Goal: Task Accomplishment & Management: Complete application form

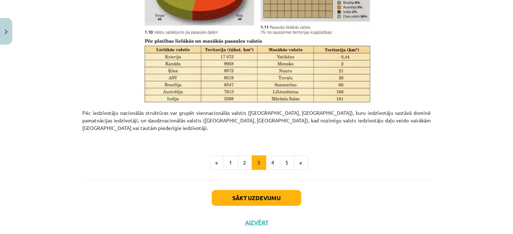
scroll to position [368, 0]
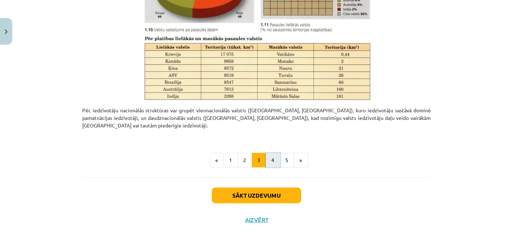
click at [270, 153] on button "4" at bounding box center [273, 160] width 14 height 14
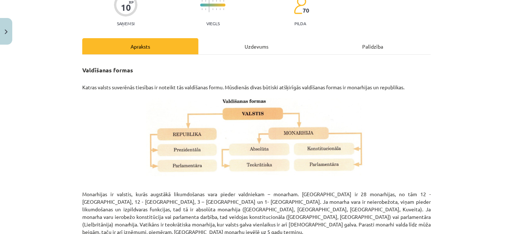
scroll to position [0, 0]
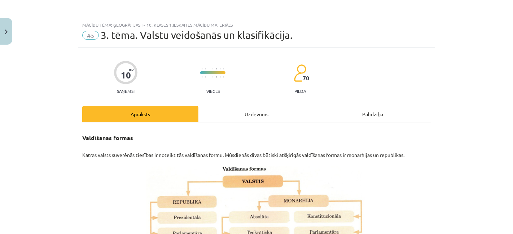
click at [230, 115] on div "Uzdevums" at bounding box center [256, 114] width 116 height 16
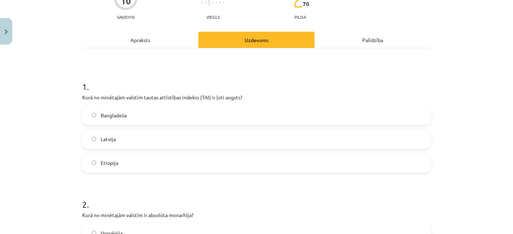
scroll to position [75, 0]
click at [202, 133] on label "Latvija" at bounding box center [256, 139] width 347 height 18
click at [127, 34] on div "Apraksts" at bounding box center [140, 39] width 116 height 16
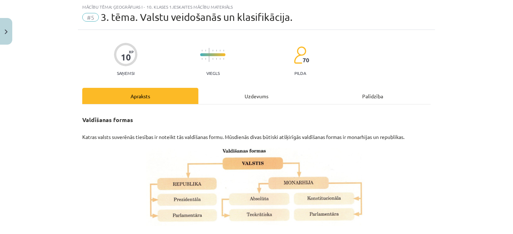
scroll to position [18, 0]
click at [258, 98] on div "Uzdevums" at bounding box center [256, 96] width 116 height 16
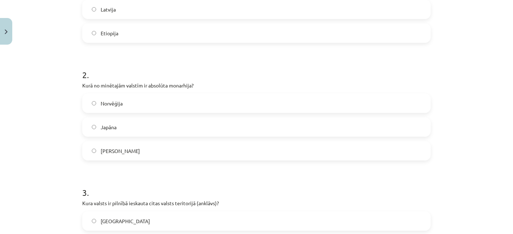
scroll to position [211, 0]
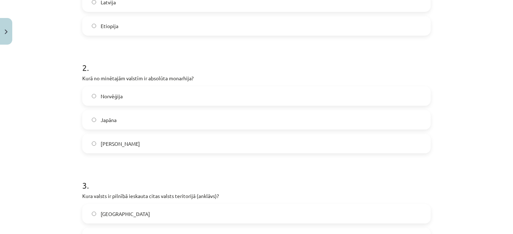
click at [190, 140] on label "Saūda Arābija" at bounding box center [256, 144] width 347 height 18
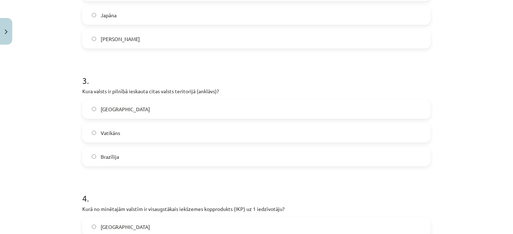
scroll to position [319, 0]
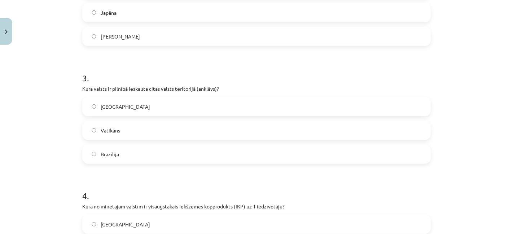
click at [172, 129] on label "Vatikāns" at bounding box center [256, 131] width 347 height 18
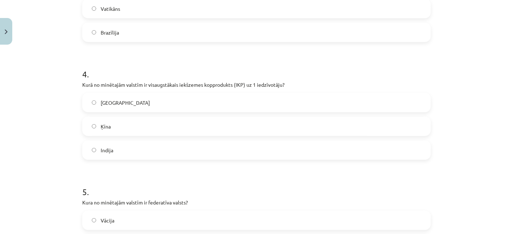
scroll to position [441, 0]
click at [172, 129] on label "Ķīna" at bounding box center [256, 126] width 347 height 18
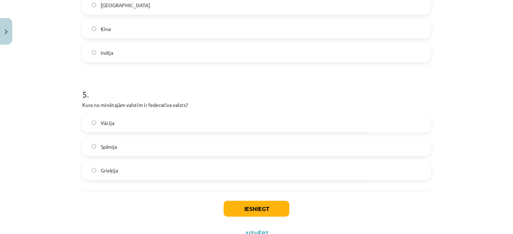
scroll to position [539, 0]
click at [132, 170] on label "Grieķija" at bounding box center [256, 170] width 347 height 18
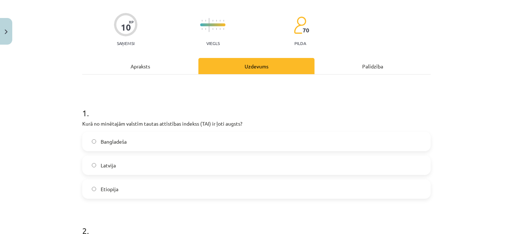
scroll to position [0, 0]
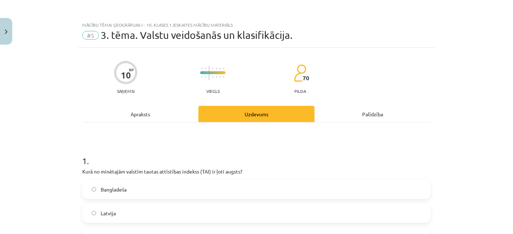
click at [166, 109] on div "Apraksts" at bounding box center [140, 114] width 116 height 16
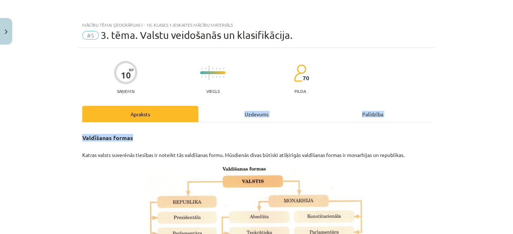
drag, startPoint x: 234, startPoint y: 122, endPoint x: 238, endPoint y: 105, distance: 17.8
click at [233, 112] on div "Uzdevums" at bounding box center [256, 114] width 116 height 16
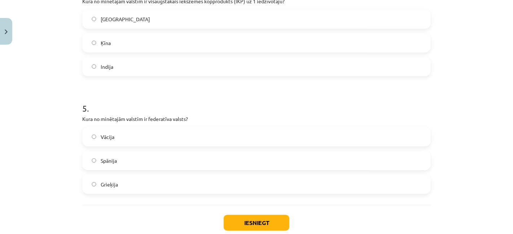
scroll to position [524, 0]
click at [208, 138] on label "Vācija" at bounding box center [256, 137] width 347 height 18
click at [241, 217] on button "Iesniegt" at bounding box center [257, 224] width 66 height 16
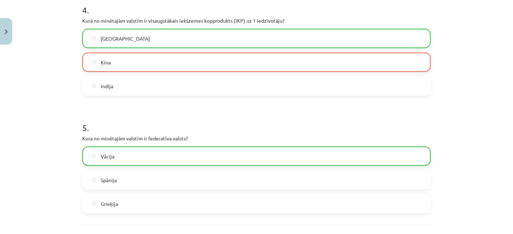
scroll to position [590, 0]
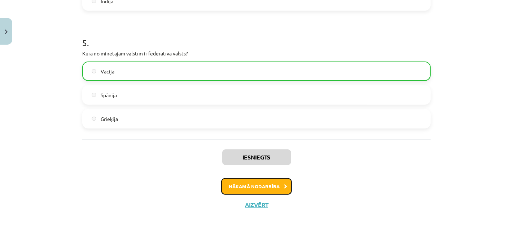
click at [284, 185] on icon at bounding box center [285, 187] width 3 height 5
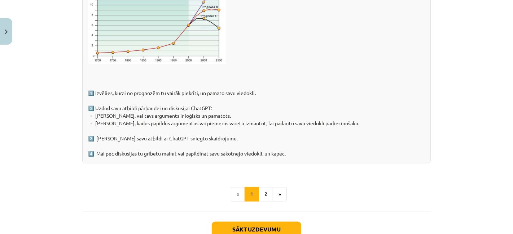
scroll to position [1181, 0]
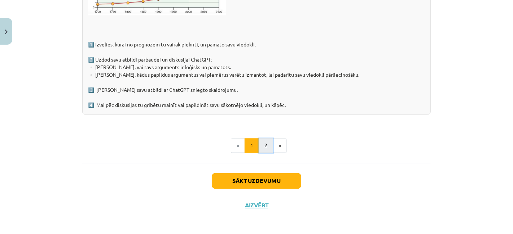
click at [261, 148] on button "2" at bounding box center [266, 145] width 14 height 14
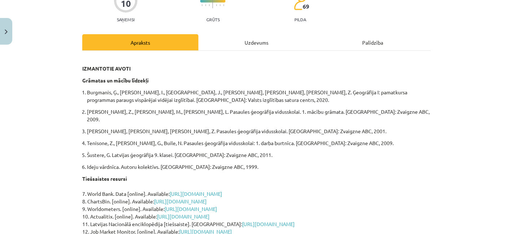
scroll to position [234, 0]
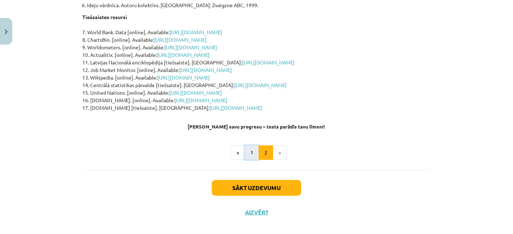
click at [244, 148] on button "1" at bounding box center [251, 153] width 14 height 14
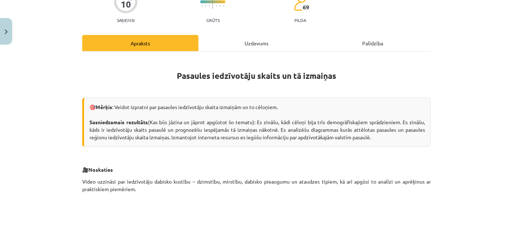
scroll to position [71, 0]
click at [255, 47] on div "Uzdevums" at bounding box center [256, 43] width 116 height 16
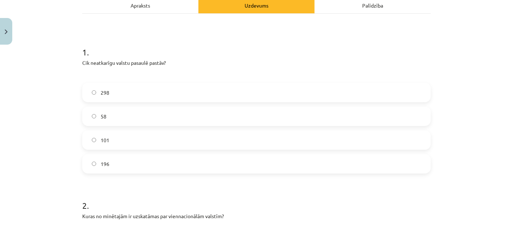
scroll to position [109, 0]
drag, startPoint x: 139, startPoint y: 168, endPoint x: 160, endPoint y: 36, distance: 133.0
click at [160, 36] on div "1 . Cik neatkarīgu valstu pasaulē pastāv? 298 58 101 196" at bounding box center [256, 104] width 348 height 139
click at [160, 36] on h1 "1 ." at bounding box center [256, 46] width 348 height 22
click at [118, 164] on label "196" at bounding box center [256, 164] width 347 height 18
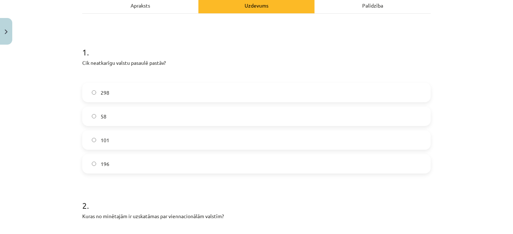
click at [155, 4] on div "Apraksts" at bounding box center [140, 5] width 116 height 16
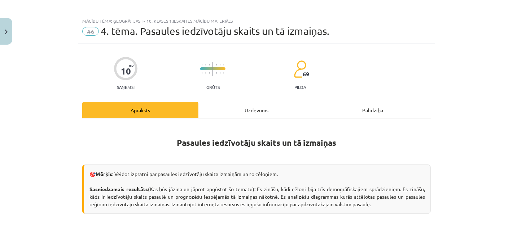
scroll to position [3, 0]
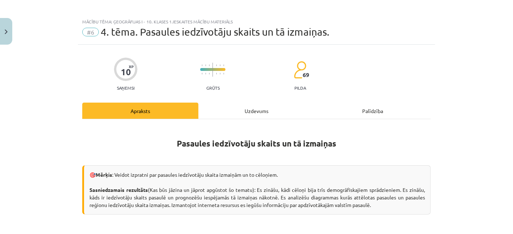
click at [203, 107] on div "Uzdevums" at bounding box center [256, 111] width 116 height 16
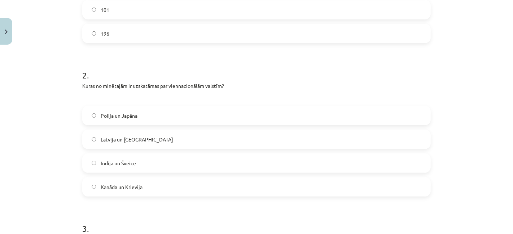
scroll to position [263, 0]
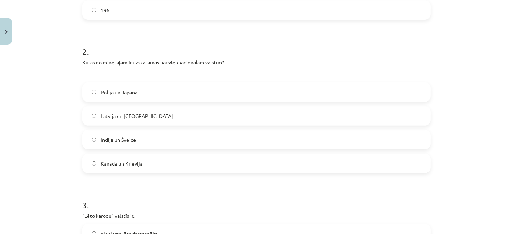
click at [193, 93] on label "Polija un Japāna" at bounding box center [256, 92] width 347 height 18
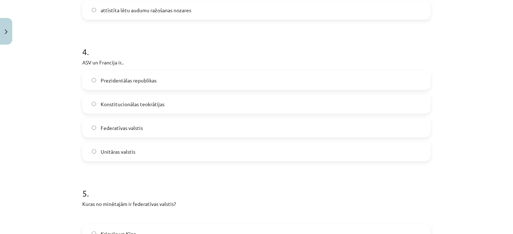
scroll to position [534, 0]
click at [232, 85] on label "Prezidentālas republikas" at bounding box center [256, 81] width 347 height 18
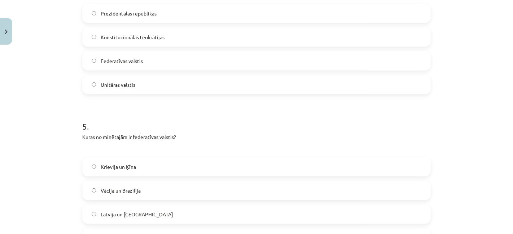
scroll to position [648, 0]
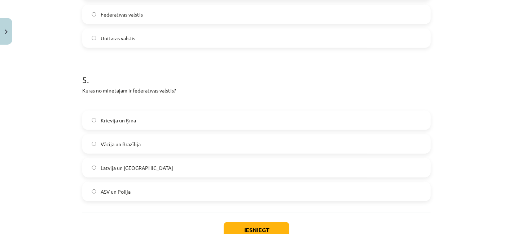
click at [203, 141] on label "Vācija un Brazīlija" at bounding box center [256, 144] width 347 height 18
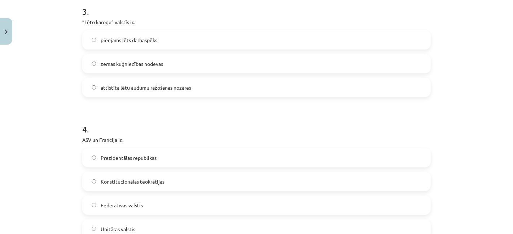
scroll to position [406, 0]
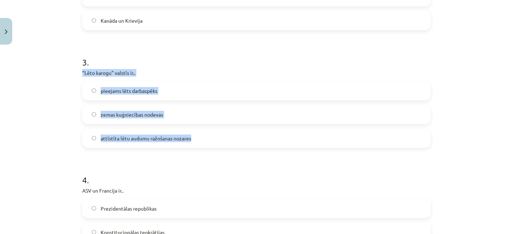
drag, startPoint x: 75, startPoint y: 71, endPoint x: 195, endPoint y: 131, distance: 133.7
click at [195, 131] on div "10 XP Saņemsi Grūts 69 pilda Apraksts Uzdevums Palīdzība 1 . Cik neatkarīgu val…" at bounding box center [256, 75] width 357 height 867
copy div "“Lēto karogu” valstīs ir.. pieejams lēts darbaspēks zemas kuģniecības nodevas a…"
click at [84, 101] on div "pieejams lēts darbaspēks zemas kuģniecības nodevas attīstīta lētu audumu ražoša…" at bounding box center [256, 114] width 348 height 67
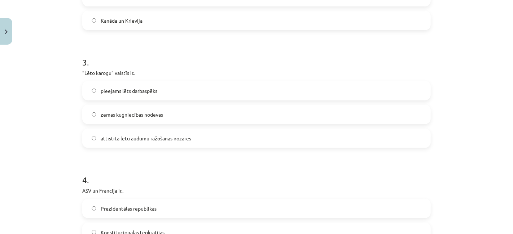
click at [93, 115] on label "zemas kuģniecības nodevas" at bounding box center [256, 115] width 347 height 18
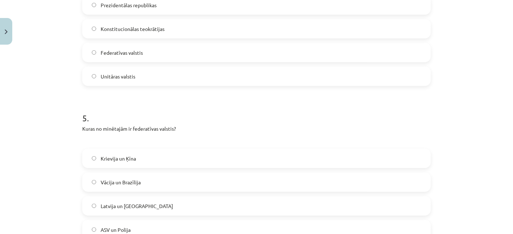
scroll to position [698, 0]
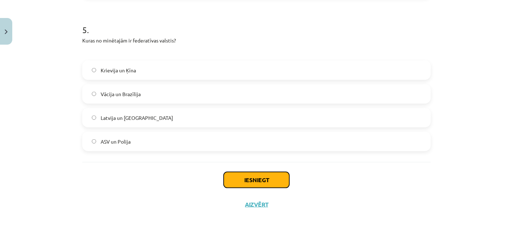
click at [233, 180] on button "Iesniegt" at bounding box center [257, 180] width 66 height 16
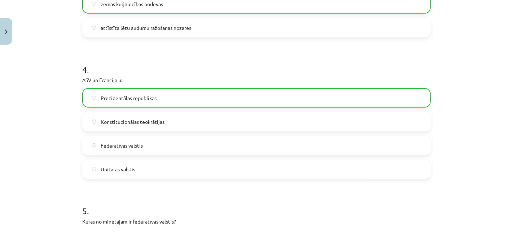
scroll to position [721, 0]
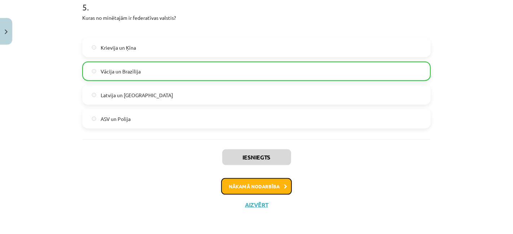
click at [243, 187] on button "Nākamā nodarbība" at bounding box center [256, 187] width 71 height 17
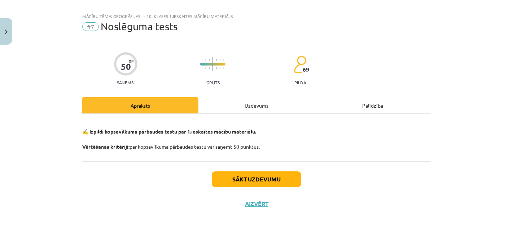
scroll to position [8, 0]
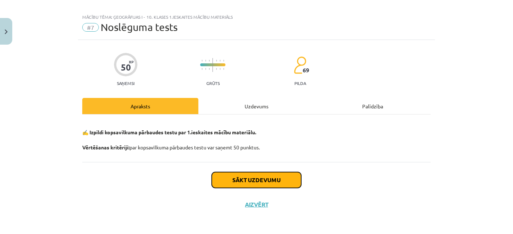
click at [249, 177] on button "Sākt uzdevumu" at bounding box center [256, 180] width 89 height 16
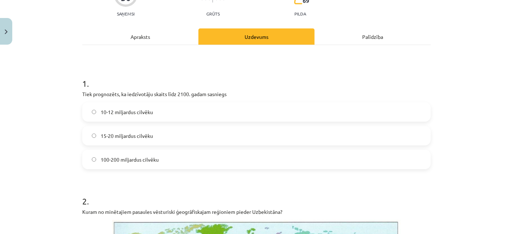
scroll to position [77, 0]
click at [252, 120] on label "10-12 miljardus cilvēku" at bounding box center [256, 112] width 347 height 18
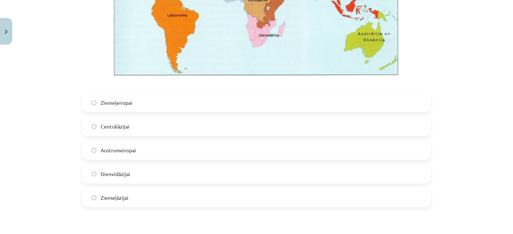
scroll to position [393, 0]
drag, startPoint x: 212, startPoint y: 127, endPoint x: 202, endPoint y: 169, distance: 42.9
click at [202, 169] on div "Ziemeļeiropai Centrālāzijai Austrumeiropai Dienvidāzijai Ziemeļāzijai" at bounding box center [256, 150] width 348 height 115
click at [204, 151] on label "Austrumeiropai" at bounding box center [256, 150] width 347 height 18
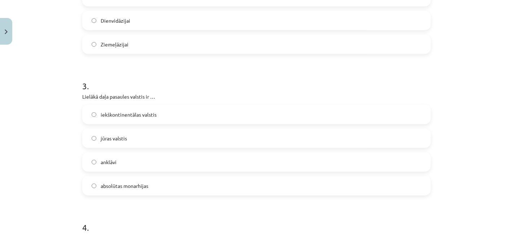
scroll to position [556, 0]
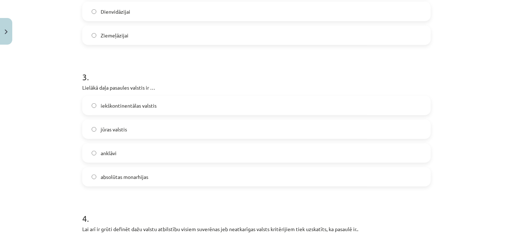
click at [212, 125] on label "jūras valstis" at bounding box center [256, 129] width 347 height 18
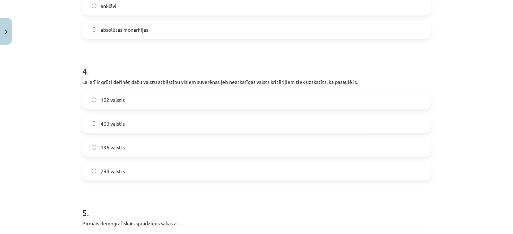
scroll to position [703, 0]
click at [202, 146] on label "196 valstis" at bounding box center [256, 148] width 347 height 18
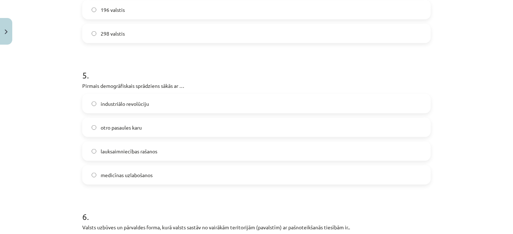
scroll to position [842, 0]
click at [202, 154] on label "lauksaimniecības rašanos" at bounding box center [256, 151] width 347 height 18
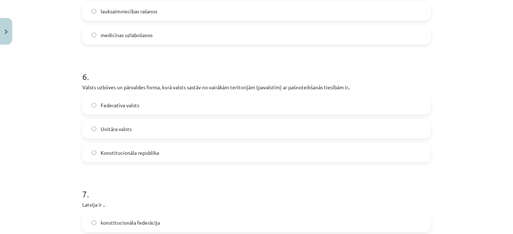
scroll to position [982, 0]
click at [210, 131] on label "Unitāra valsts" at bounding box center [256, 129] width 347 height 18
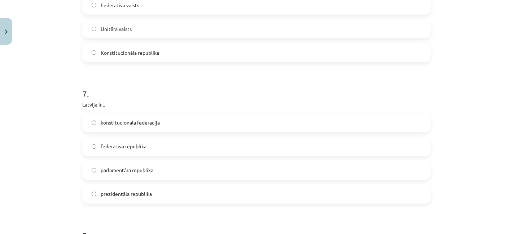
scroll to position [1146, 0]
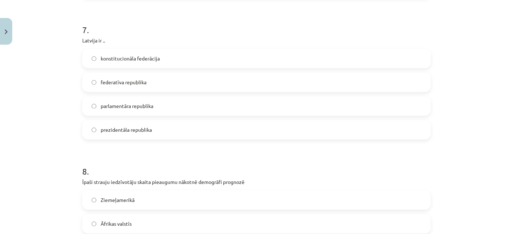
click at [215, 102] on label "parlamentāra republika" at bounding box center [256, 106] width 347 height 18
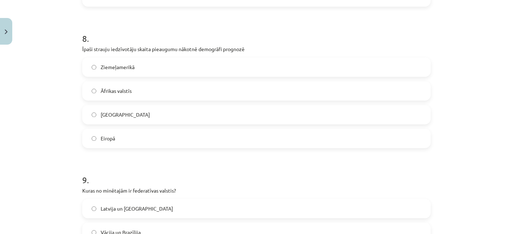
scroll to position [1279, 0]
click at [220, 85] on label "Āfrikas valstīs" at bounding box center [256, 91] width 347 height 18
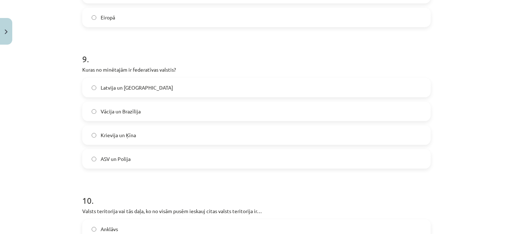
scroll to position [1401, 0]
click at [214, 105] on label "Vācija un Brazīlija" at bounding box center [256, 111] width 347 height 18
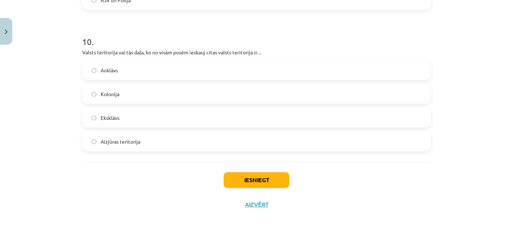
scroll to position [1559, 0]
click at [225, 80] on label "Anklāvs" at bounding box center [256, 71] width 347 height 18
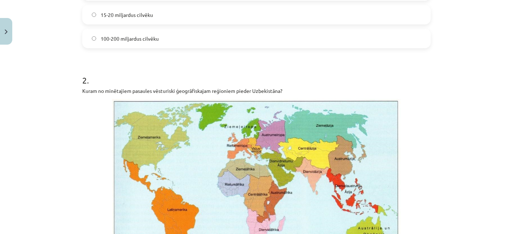
scroll to position [169, 0]
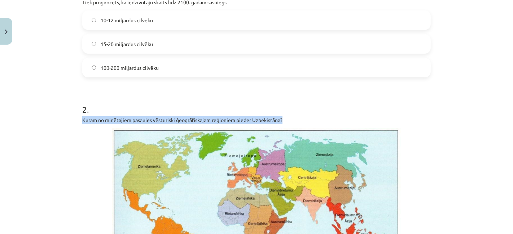
drag, startPoint x: 78, startPoint y: 119, endPoint x: 295, endPoint y: 121, distance: 216.4
copy p "Kuram no minētajiem pasaules vēsturiski ģeogrāfiskajam reģioniem pieder Uzbekis…"
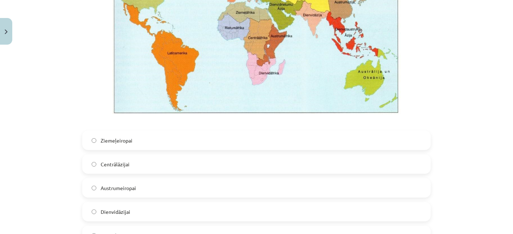
scroll to position [356, 0]
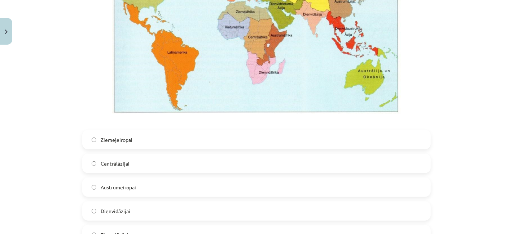
click at [113, 160] on span "Centrālāzijai" at bounding box center [115, 164] width 29 height 8
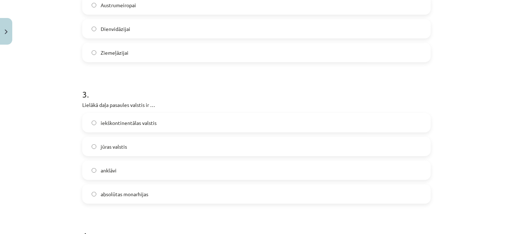
scroll to position [531, 0]
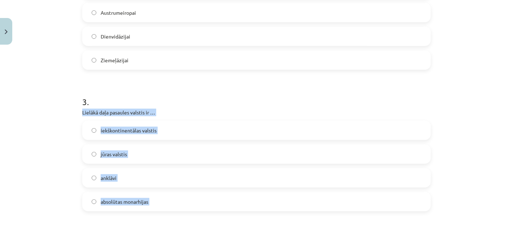
drag, startPoint x: 78, startPoint y: 113, endPoint x: 176, endPoint y: 215, distance: 141.6
copy form "Lielākā daļa pasaules valstis ir … iekškontinentālas valstis jūras valstis ankl…"
click at [36, 167] on div "Mācību tēma: Ģeogrāfijas i - 10. klases 1.ieskaites mācību materiāls #7 Noslēgu…" at bounding box center [256, 117] width 513 height 234
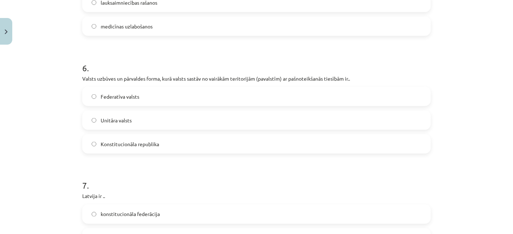
scroll to position [991, 0]
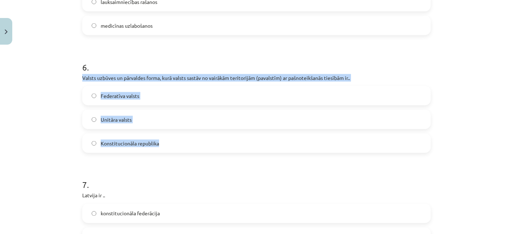
drag, startPoint x: 76, startPoint y: 80, endPoint x: 195, endPoint y: 151, distance: 138.7
copy div "Valsts uzbūves un pārvaldes forma, kurā valsts sastāv no vairākām teritorijām (…"
click at [39, 140] on div "Mācību tēma: Ģeogrāfijas i - 10. klases 1.ieskaites mācību materiāls #7 Noslēgu…" at bounding box center [256, 117] width 513 height 234
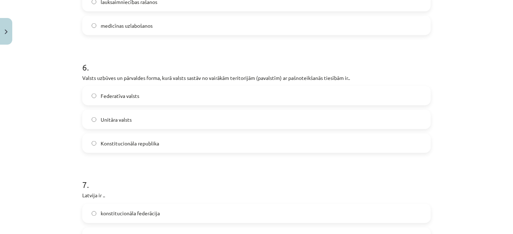
click at [97, 94] on label "Federatīva valsts" at bounding box center [256, 96] width 347 height 18
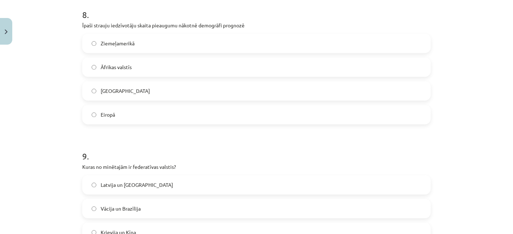
scroll to position [1302, 0]
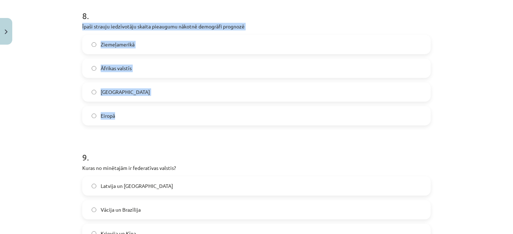
drag, startPoint x: 75, startPoint y: 27, endPoint x: 142, endPoint y: 104, distance: 102.0
copy div "Īpaši strauju iedzīvotāju skaita pieaugumu nākotnē demogrāfi prognozē Ziemeļame…"
click at [48, 101] on div "Mācību tēma: Ģeogrāfijas i - 10. klases 1.ieskaites mācību materiāls #7 Noslēgu…" at bounding box center [256, 117] width 513 height 234
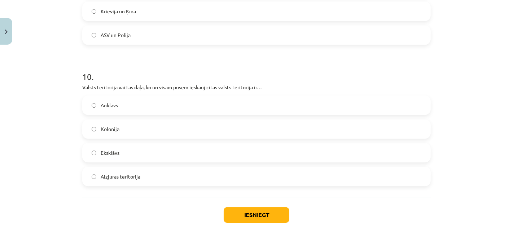
scroll to position [1546, 0]
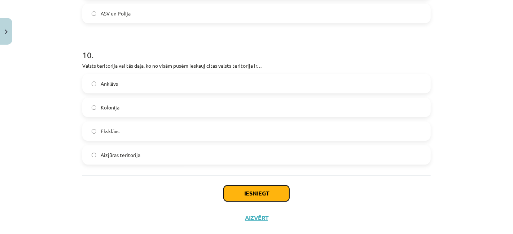
click at [233, 186] on button "Iesniegt" at bounding box center [257, 194] width 66 height 16
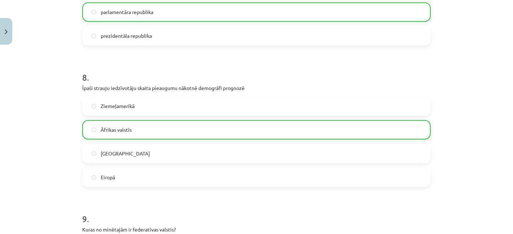
scroll to position [1582, 0]
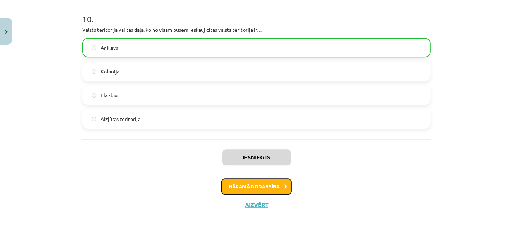
click at [238, 191] on button "Nākamā nodarbība" at bounding box center [256, 187] width 71 height 17
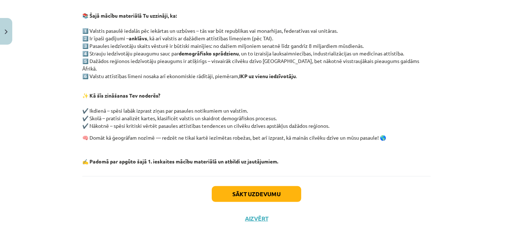
scroll to position [151, 0]
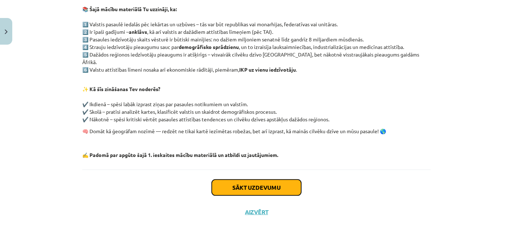
click at [250, 181] on button "Sākt uzdevumu" at bounding box center [256, 188] width 89 height 16
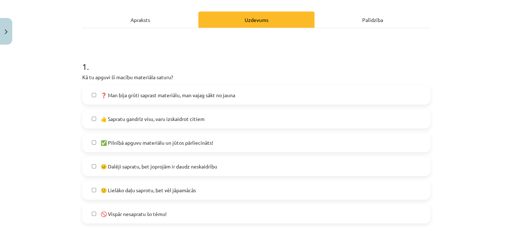
scroll to position [106, 0]
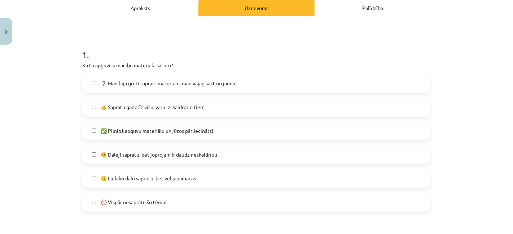
click at [206, 179] on label "🙂 Lielāko daļu saprotu, bet vēl jāpamācās" at bounding box center [256, 178] width 347 height 18
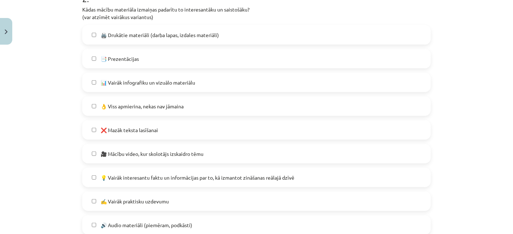
scroll to position [350, 0]
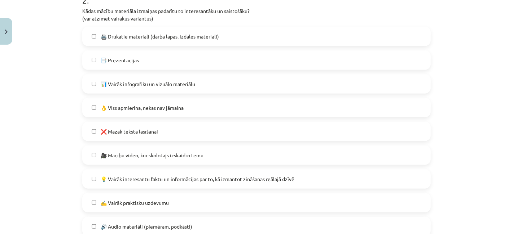
click at [262, 38] on label "🖨️ Drukātie materiāli (darba lapas, izdales materiāli)" at bounding box center [256, 36] width 347 height 18
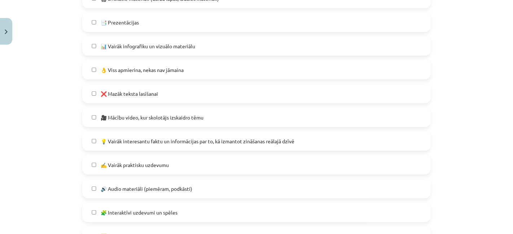
scroll to position [405, 0]
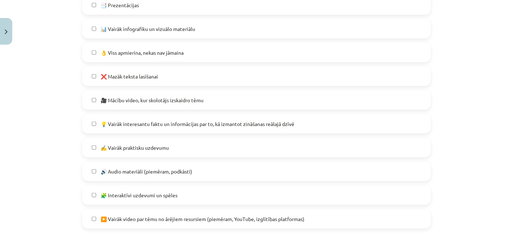
click at [233, 107] on label "🎥 Mācību video, kur skolotājs izskaidro tēmu" at bounding box center [256, 100] width 347 height 18
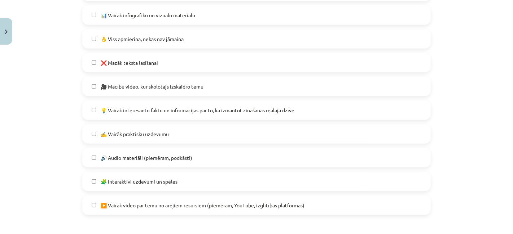
scroll to position [429, 0]
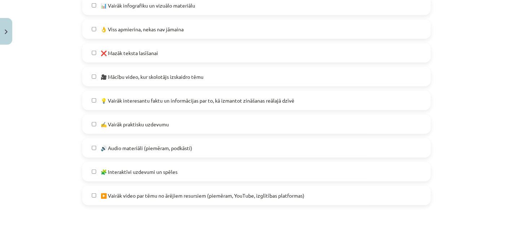
click at [224, 128] on label "✍️ Vairāk praktisku uzdevumu" at bounding box center [256, 124] width 347 height 18
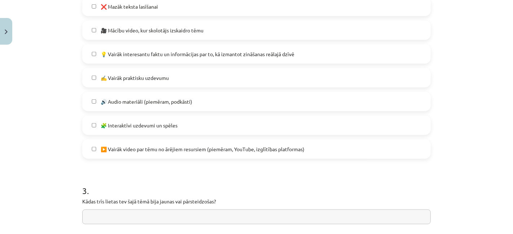
scroll to position [500, 0]
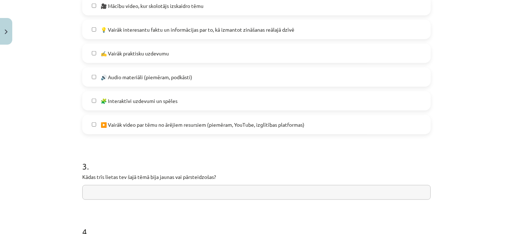
click at [225, 105] on label "🧩 Interaktīvi uzdevumi un spēles" at bounding box center [256, 101] width 347 height 18
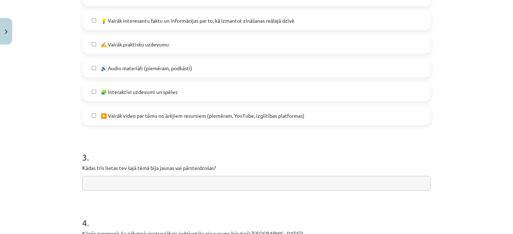
scroll to position [510, 0]
click at [216, 122] on label "▶️ Vairāk video par tēmu no ārējiem resursiem (piemēram, YouTube, izglītības pl…" at bounding box center [256, 115] width 347 height 18
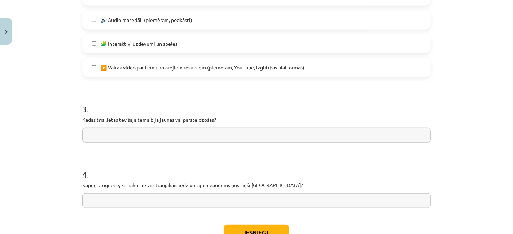
scroll to position [571, 0]
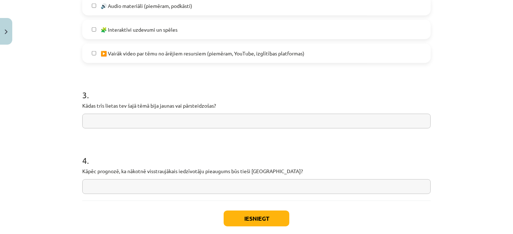
click at [217, 117] on input "text" at bounding box center [256, 121] width 348 height 15
click at [129, 119] on input "**********" at bounding box center [256, 121] width 348 height 15
click at [133, 122] on input "**********" at bounding box center [256, 121] width 348 height 15
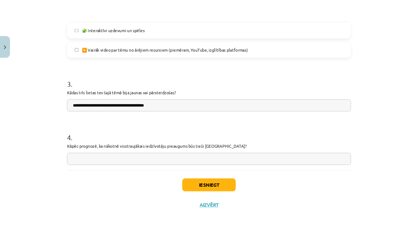
scroll to position [610, 0]
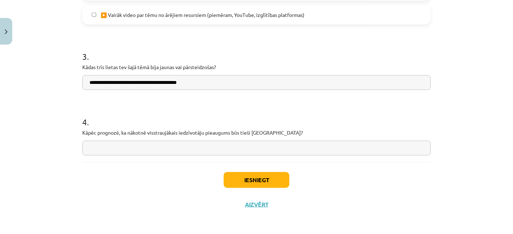
type input "**********"
click at [170, 151] on input "text" at bounding box center [256, 148] width 348 height 15
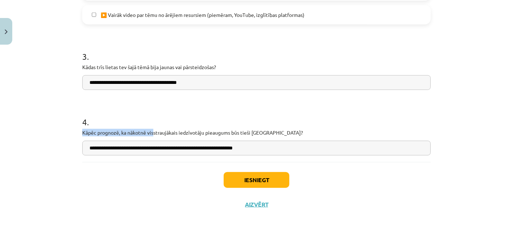
drag, startPoint x: 76, startPoint y: 130, endPoint x: 150, endPoint y: 135, distance: 73.3
click at [109, 147] on input "**********" at bounding box center [256, 148] width 348 height 15
drag, startPoint x: 267, startPoint y: 131, endPoint x: 75, endPoint y: 131, distance: 192.2
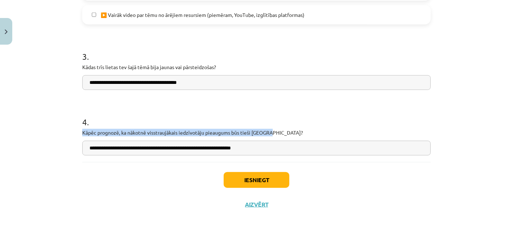
copy p "Kāpēc prognozē, ka nākotnē visstraujākais iedzīvotāju pieaugums būs tieši Āfrik…"
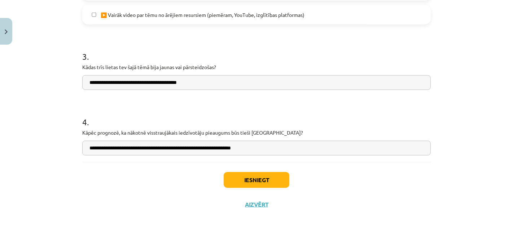
click at [92, 88] on input "**********" at bounding box center [256, 82] width 348 height 15
click at [123, 149] on input "**********" at bounding box center [256, 148] width 348 height 15
drag, startPoint x: 259, startPoint y: 149, endPoint x: 82, endPoint y: 146, distance: 176.7
click at [82, 146] on input "**********" at bounding box center [256, 148] width 348 height 15
type input "*"
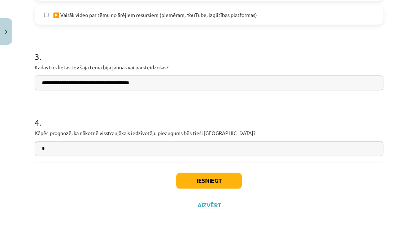
click at [14, 9] on div "Mācību tēma: Ģeogrāfijas i - 10. klases 1.ieskaites mācību materiāls #8 Temata …" at bounding box center [209, 117] width 418 height 234
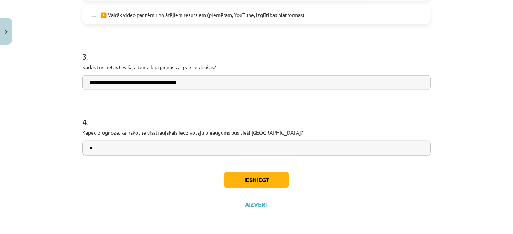
click at [110, 153] on input "*" at bounding box center [256, 148] width 348 height 15
type input "*"
type input "**********"
click at [118, 177] on div "Iesniegt Aizvērt" at bounding box center [256, 187] width 348 height 50
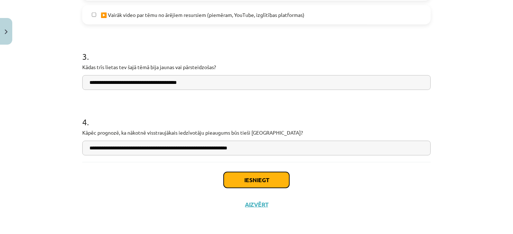
click at [236, 176] on button "Iesniegt" at bounding box center [257, 180] width 66 height 16
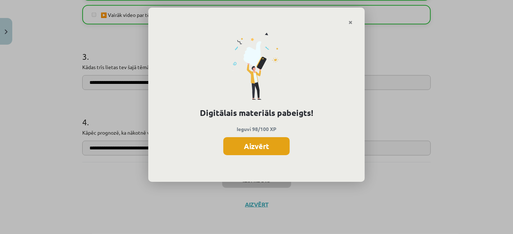
click at [271, 150] on button "Aizvērt" at bounding box center [256, 146] width 66 height 18
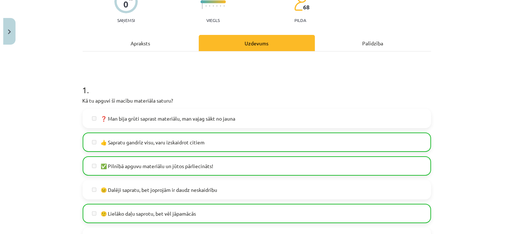
scroll to position [0, 0]
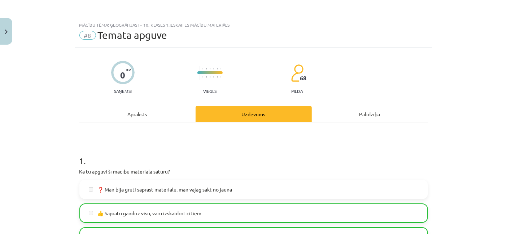
click at [147, 122] on div "Apraksts" at bounding box center [137, 114] width 116 height 16
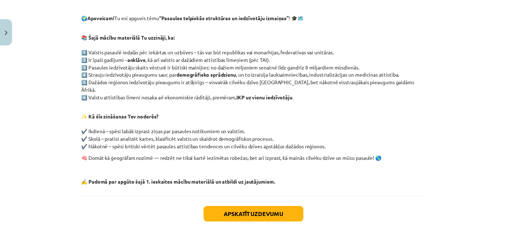
scroll to position [151, 0]
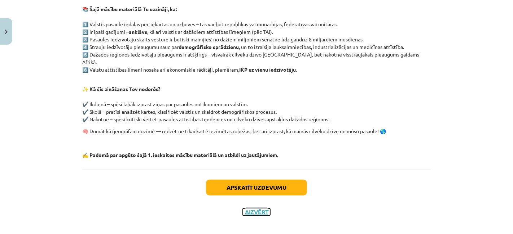
click at [258, 209] on button "Aizvērt" at bounding box center [256, 212] width 27 height 7
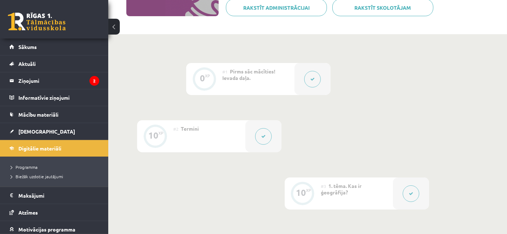
scroll to position [135, 0]
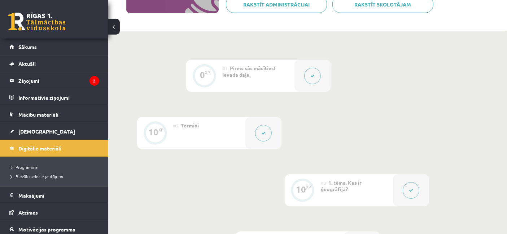
click at [314, 74] on icon at bounding box center [312, 76] width 4 height 4
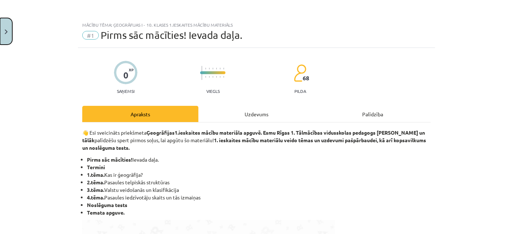
click at [0, 38] on button "Close" at bounding box center [6, 31] width 12 height 27
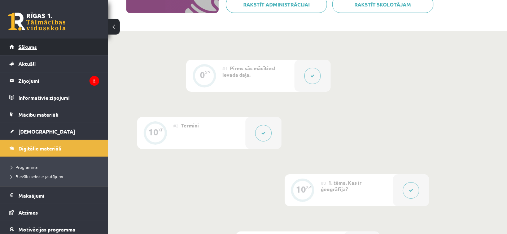
click at [33, 43] on link "Sākums" at bounding box center [54, 47] width 90 height 17
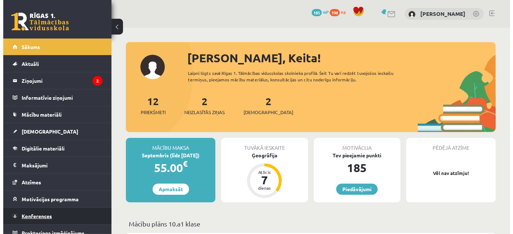
scroll to position [6, 0]
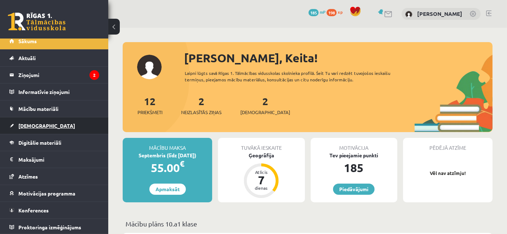
click at [39, 124] on span "[DEMOGRAPHIC_DATA]" at bounding box center [46, 126] width 57 height 6
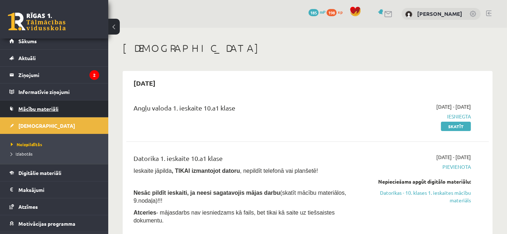
click at [48, 110] on span "Mācību materiāli" at bounding box center [38, 109] width 40 height 6
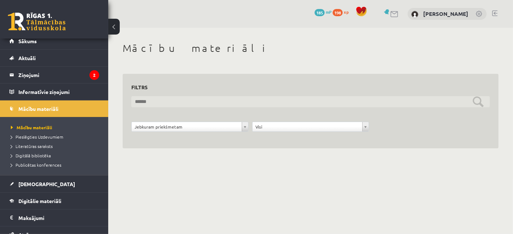
click at [184, 99] on input "text" at bounding box center [310, 101] width 358 height 11
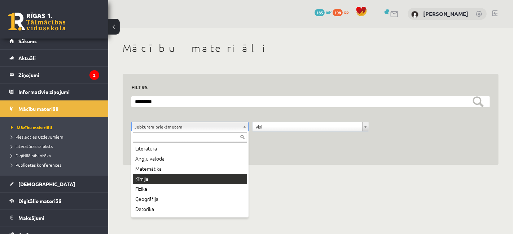
scroll to position [35, 0]
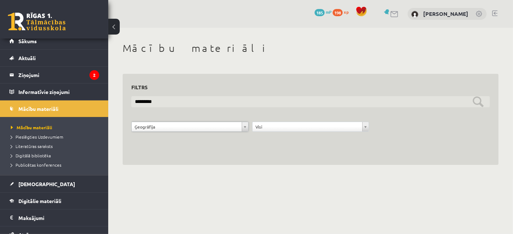
click at [229, 104] on input "********" at bounding box center [310, 101] width 358 height 11
click at [478, 102] on input "**********" at bounding box center [310, 101] width 358 height 11
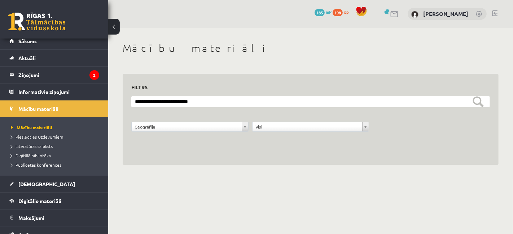
click at [378, 148] on div "**********" at bounding box center [311, 120] width 376 height 92
click at [345, 132] on div "Visi" at bounding box center [310, 127] width 117 height 10
click at [336, 117] on form "**********" at bounding box center [310, 118] width 358 height 44
click at [330, 132] on div "Visi" at bounding box center [310, 127] width 117 height 10
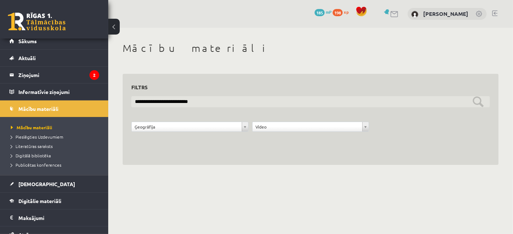
click at [260, 105] on input "**********" at bounding box center [310, 101] width 358 height 11
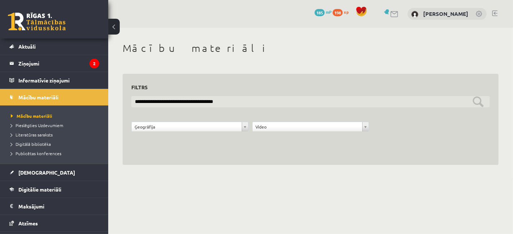
scroll to position [22, 0]
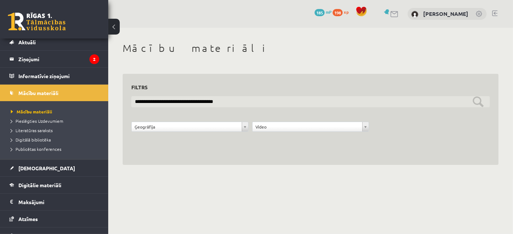
type input "**********"
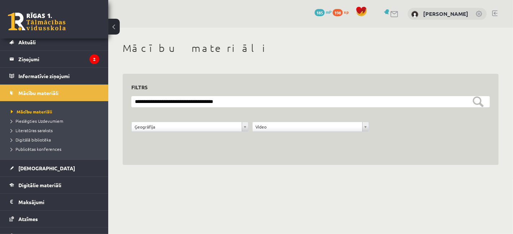
click at [404, 213] on body "0 Dāvanas 185 mP 198 xp Keita Kudravceva Sākums Aktuāli Kā mācīties eSKOLĀ Kont…" at bounding box center [256, 117] width 513 height 234
click at [285, 132] on div "Video" at bounding box center [310, 127] width 117 height 10
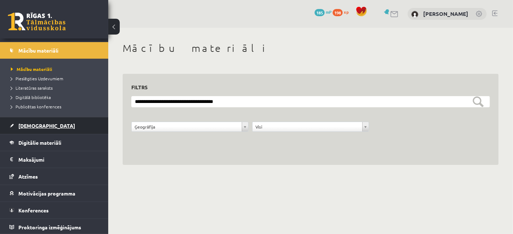
click at [26, 126] on span "[DEMOGRAPHIC_DATA]" at bounding box center [46, 126] width 57 height 6
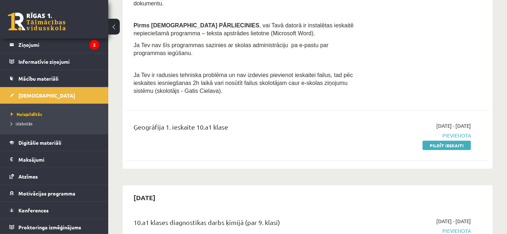
scroll to position [218, 0]
click at [40, 140] on span "Digitālie materiāli" at bounding box center [39, 143] width 43 height 6
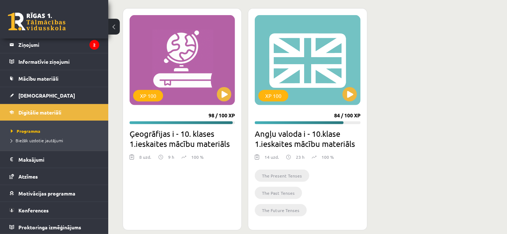
scroll to position [464, 0]
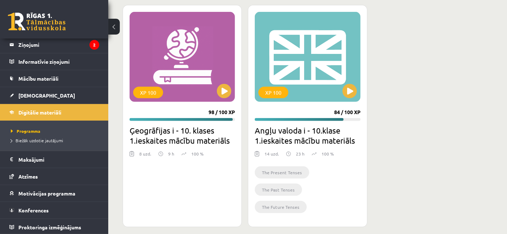
click at [209, 152] on div "8 uzd. 9 h 100 %" at bounding box center [181, 156] width 105 height 11
click at [223, 89] on button at bounding box center [224, 91] width 14 height 14
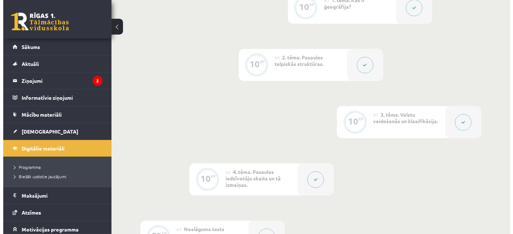
scroll to position [317, 0]
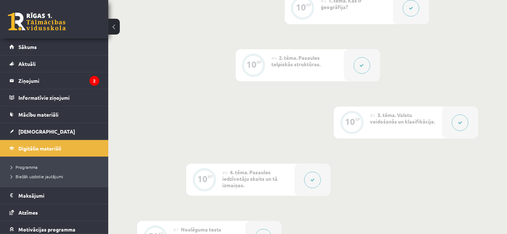
click at [313, 177] on button at bounding box center [312, 180] width 17 height 17
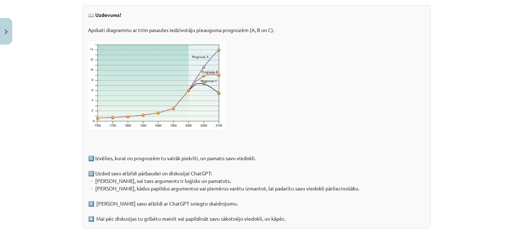
scroll to position [1204, 0]
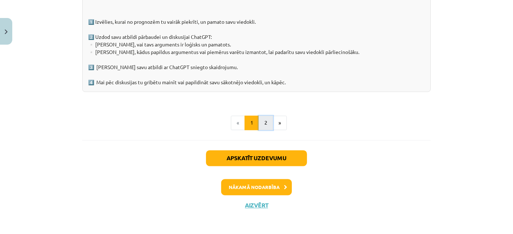
click at [263, 123] on button "2" at bounding box center [266, 123] width 14 height 14
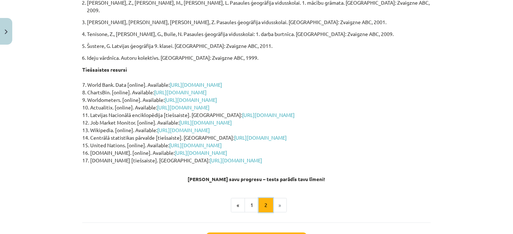
scroll to position [256, 0]
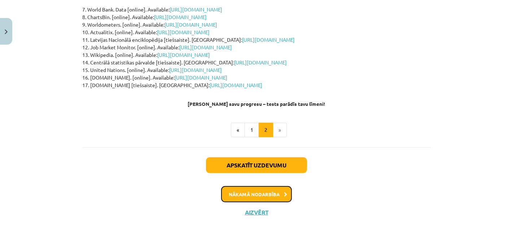
click at [260, 191] on button "Nākamā nodarbība" at bounding box center [256, 194] width 71 height 17
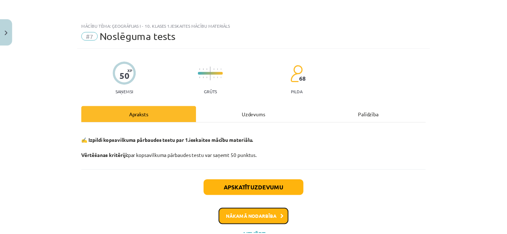
scroll to position [31, 0]
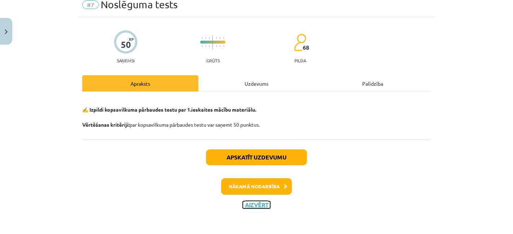
click at [256, 203] on button "Aizvērt" at bounding box center [256, 205] width 27 height 7
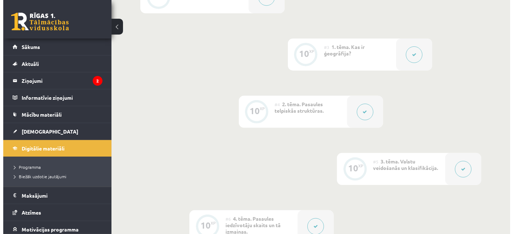
scroll to position [271, 0]
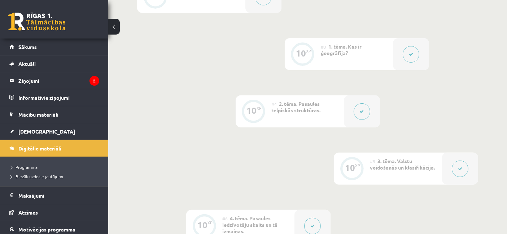
click at [361, 107] on button at bounding box center [361, 111] width 17 height 17
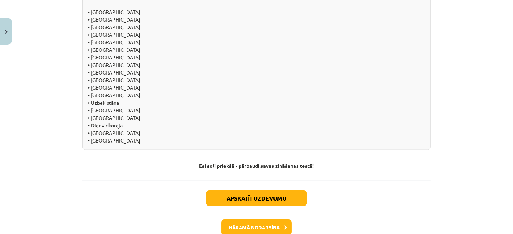
scroll to position [834, 0]
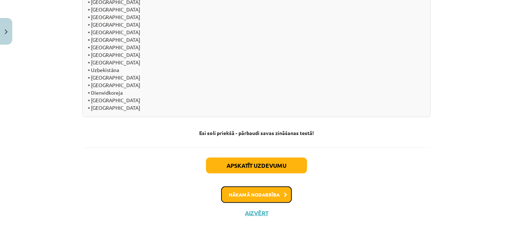
click at [256, 187] on button "Nākamā nodarbība" at bounding box center [256, 195] width 71 height 17
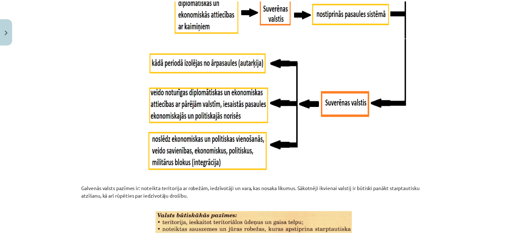
scroll to position [999, 0]
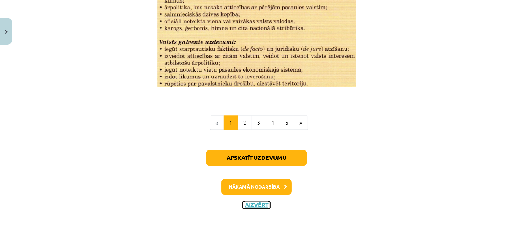
click at [251, 202] on button "Aizvērt" at bounding box center [256, 205] width 27 height 7
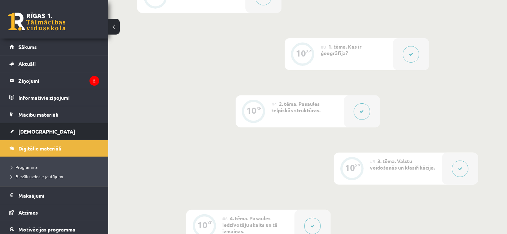
click at [19, 135] on link "[DEMOGRAPHIC_DATA]" at bounding box center [54, 131] width 90 height 17
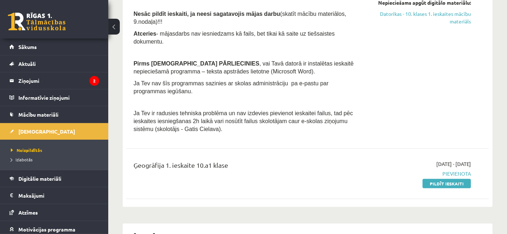
scroll to position [212, 0]
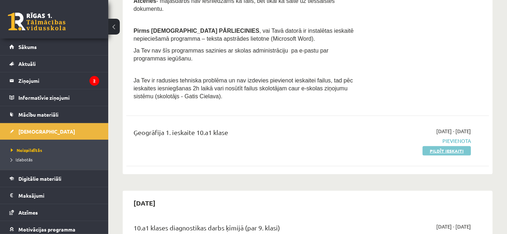
click at [442, 146] on link "Pildīt ieskaiti" at bounding box center [446, 150] width 48 height 9
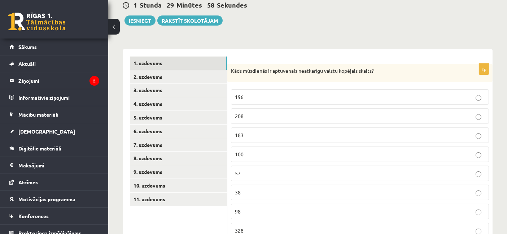
scroll to position [74, 0]
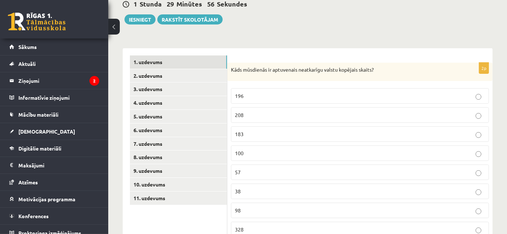
click at [289, 94] on p "196" at bounding box center [360, 96] width 250 height 8
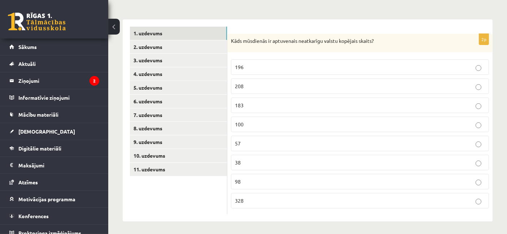
scroll to position [47, 0]
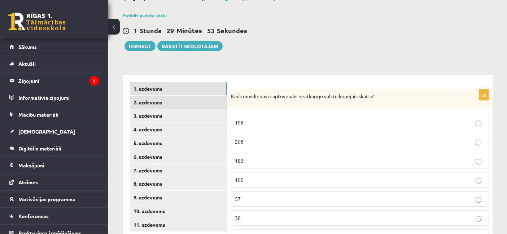
click at [180, 100] on link "2. uzdevums" at bounding box center [178, 102] width 97 height 13
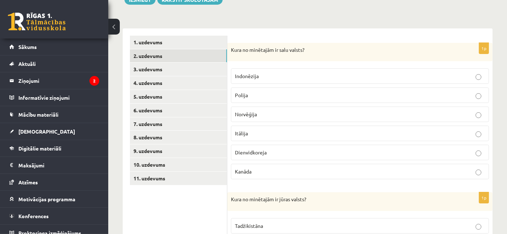
scroll to position [115, 0]
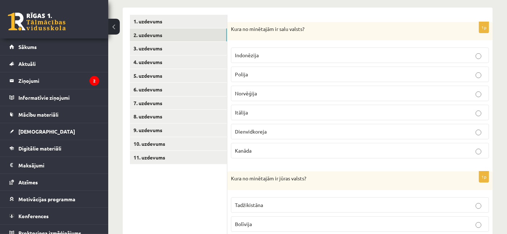
click at [250, 62] on label "Indonēzija" at bounding box center [360, 56] width 258 height 16
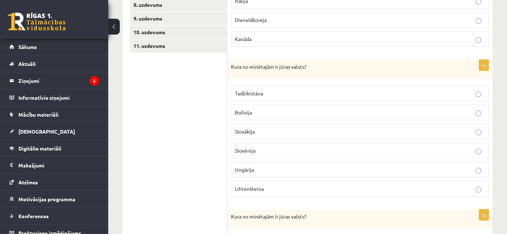
scroll to position [226, 0]
click at [255, 128] on p "Slovākija" at bounding box center [360, 132] width 250 height 8
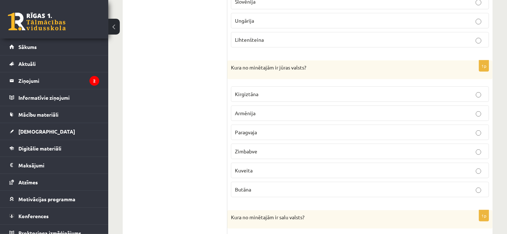
scroll to position [376, 0]
click at [270, 90] on p "Kirgiztāna" at bounding box center [360, 94] width 250 height 8
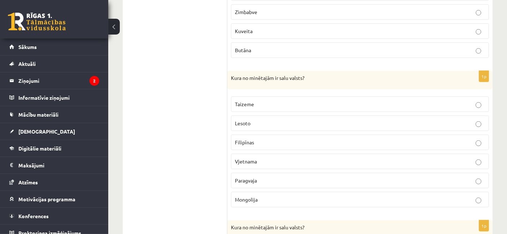
scroll to position [519, 0]
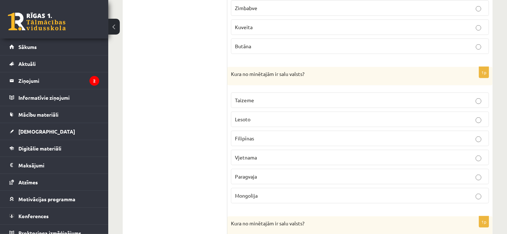
click at [254, 188] on label "Mongolija" at bounding box center [360, 196] width 258 height 16
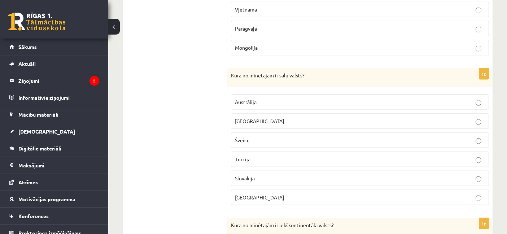
scroll to position [587, 0]
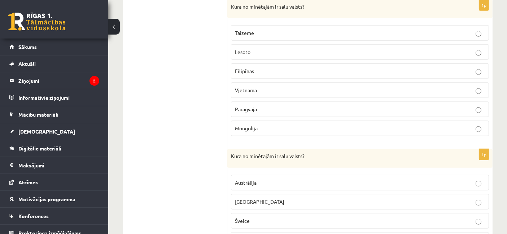
click at [266, 50] on p "Lesoto" at bounding box center [360, 52] width 250 height 8
click at [268, 30] on p "Taizeme" at bounding box center [360, 33] width 250 height 8
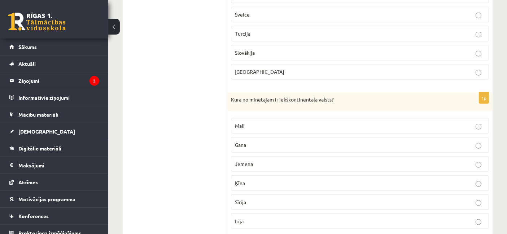
scroll to position [808, 0]
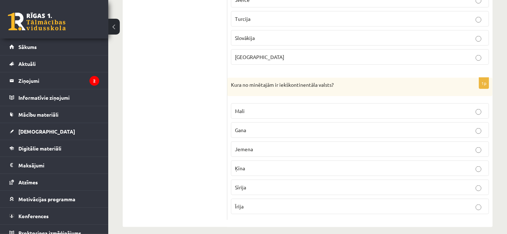
click at [256, 165] on p "Ķīna" at bounding box center [360, 169] width 250 height 8
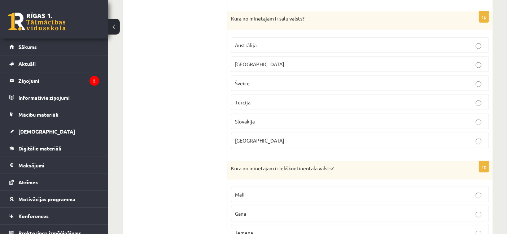
scroll to position [688, 0]
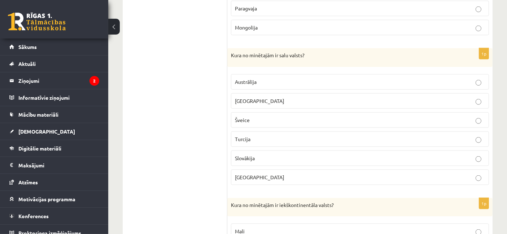
click at [256, 174] on p "Surinama" at bounding box center [360, 178] width 250 height 8
click at [274, 98] on p "[GEOGRAPHIC_DATA]" at bounding box center [360, 101] width 250 height 8
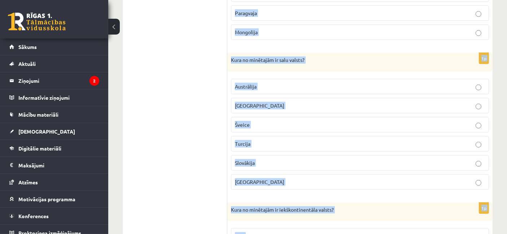
scroll to position [808, 0]
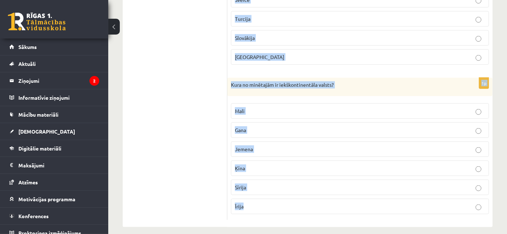
drag, startPoint x: 230, startPoint y: 145, endPoint x: 299, endPoint y: 249, distance: 124.7
copy form "Kura no minētajām ir salu valsts? Indonēzija Polija Norvēģija Itālija Dienvidko…"
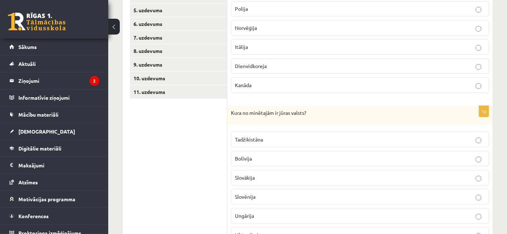
scroll to position [286, 0]
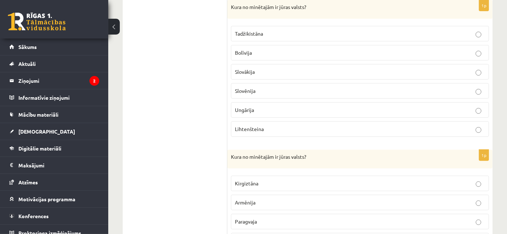
click at [259, 89] on p "Slovēnija" at bounding box center [360, 91] width 250 height 8
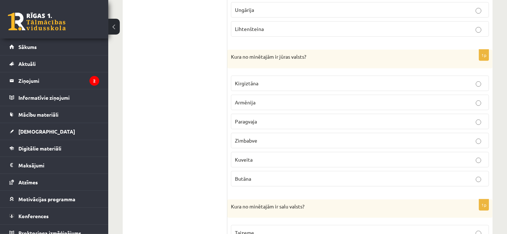
scroll to position [387, 0]
click at [248, 151] on label "Kuveita" at bounding box center [360, 159] width 258 height 16
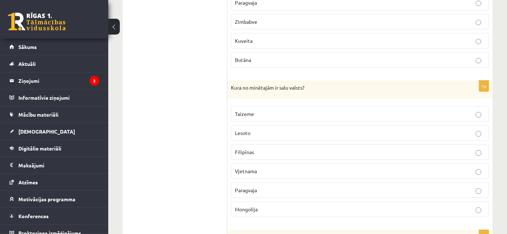
scroll to position [529, 0]
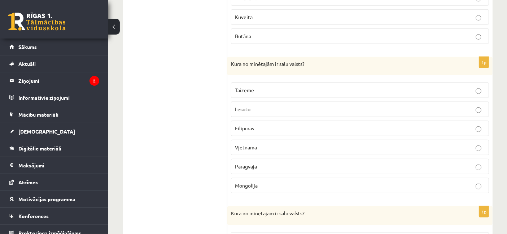
click at [256, 131] on label "Filipīnas" at bounding box center [360, 129] width 258 height 16
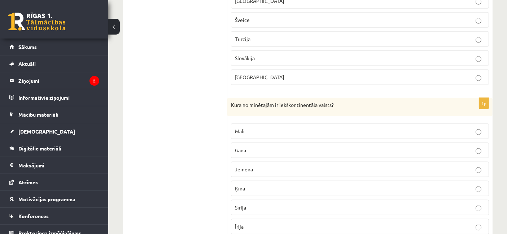
scroll to position [793, 0]
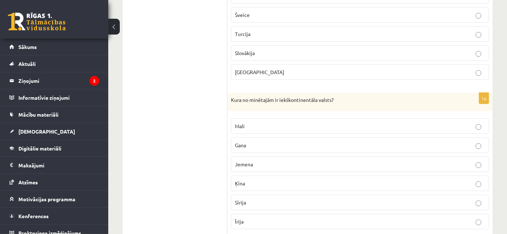
click at [257, 123] on p "Mali" at bounding box center [360, 127] width 250 height 8
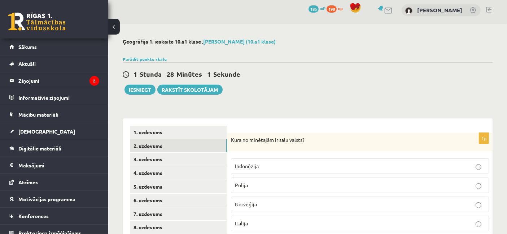
scroll to position [0, 0]
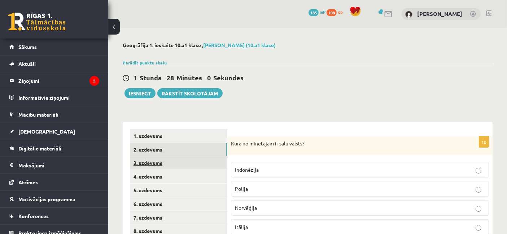
click at [159, 160] on link "3. uzdevums" at bounding box center [178, 163] width 97 height 13
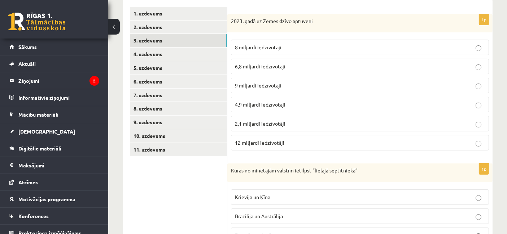
scroll to position [123, 0]
click at [266, 66] on span "6,8 miljardi iedzīvotāji" at bounding box center [260, 66] width 50 height 6
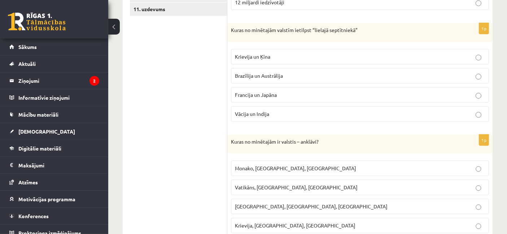
scroll to position [263, 0]
click at [255, 63] on label "Krievija un Ķīna" at bounding box center [360, 58] width 258 height 16
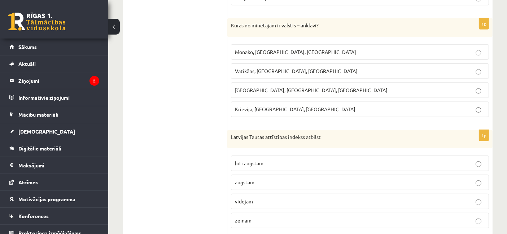
scroll to position [377, 0]
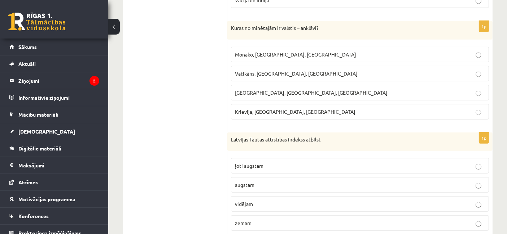
click at [268, 72] on span "Vatikāns, Lesoto, Sanmarīno" at bounding box center [296, 73] width 123 height 6
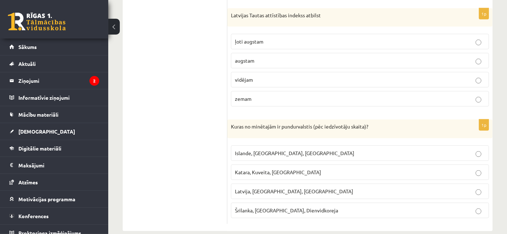
scroll to position [501, 0]
click at [268, 58] on p "augstam" at bounding box center [360, 62] width 250 height 8
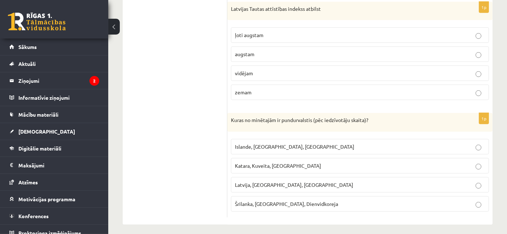
click at [250, 165] on p "Katara, Kuveita, Singapūra" at bounding box center [360, 166] width 250 height 8
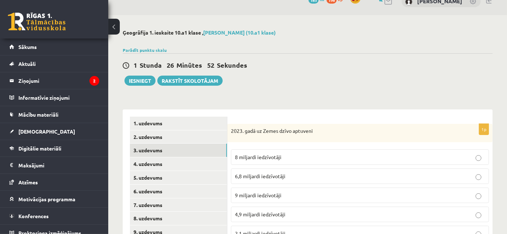
scroll to position [0, 0]
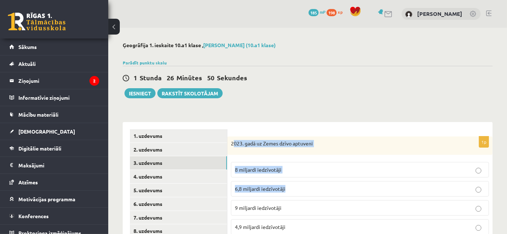
drag, startPoint x: 234, startPoint y: 141, endPoint x: 285, endPoint y: 188, distance: 69.4
click at [285, 188] on div "1p 2023. gadā uz Zemes dzīvo aptuveni 8 miljardi iedzīvotāji 6,8 miljardi iedzī…" at bounding box center [359, 208] width 265 height 143
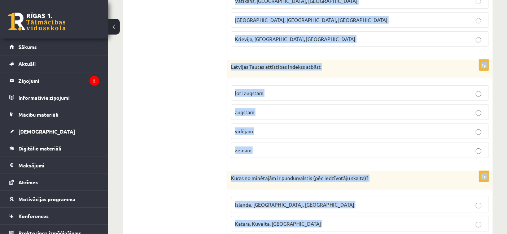
scroll to position [508, 0]
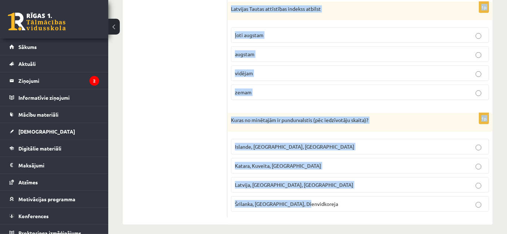
drag, startPoint x: 230, startPoint y: 141, endPoint x: 335, endPoint y: 253, distance: 153.1
copy form "2023. gadā uz Zemes dzīvo aptuveni 8 miljardi iedzīvotāji 6,8 miljardi iedzīvot…"
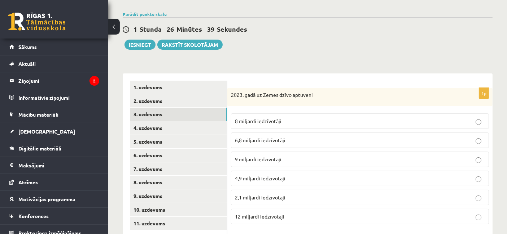
scroll to position [0, 0]
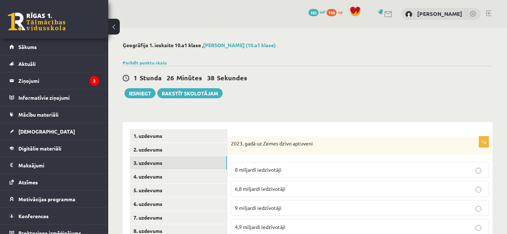
click at [301, 159] on fieldset "8 miljardi iedzīvotāji 6,8 miljardi iedzīvotāji 9 miljardi iedzīvotāji 4,9 milj…" at bounding box center [360, 217] width 258 height 117
click at [300, 164] on label "8 miljardi iedzīvotāji" at bounding box center [360, 170] width 258 height 16
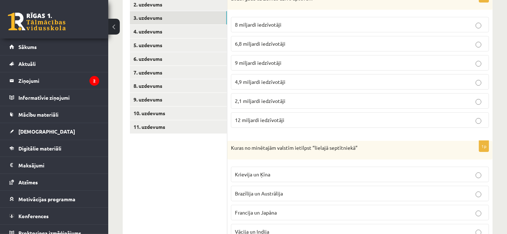
scroll to position [255, 0]
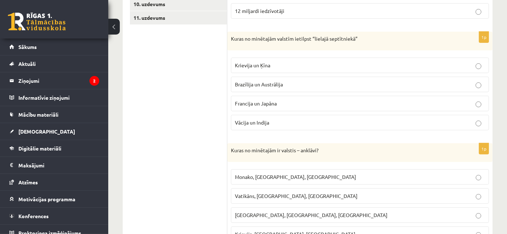
click at [263, 110] on fieldset "Krievija un Ķīna Brazīlija un Austrālija Francija un Japāna Vācija un Indija" at bounding box center [360, 93] width 258 height 79
click at [262, 105] on p "Francija un Japāna" at bounding box center [360, 104] width 250 height 8
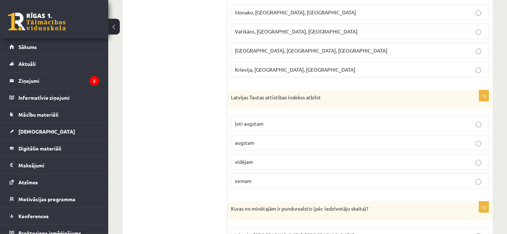
scroll to position [456, 0]
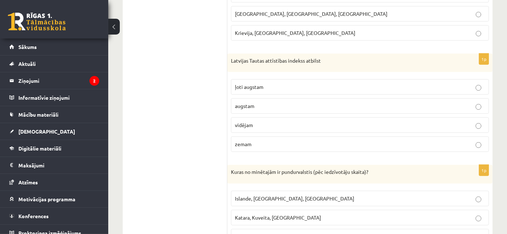
click at [266, 90] on label "ļoti augstam" at bounding box center [360, 87] width 258 height 16
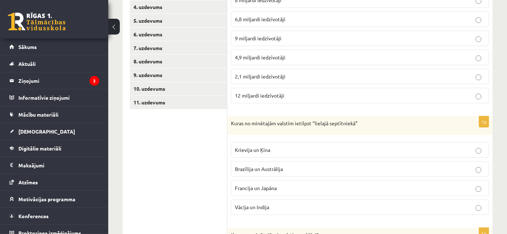
scroll to position [151, 0]
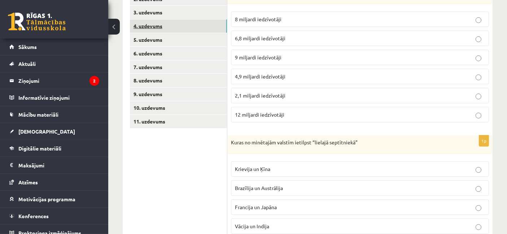
click at [153, 28] on link "4. uzdevums" at bounding box center [178, 25] width 97 height 13
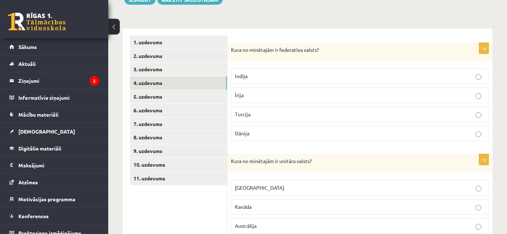
scroll to position [91, 0]
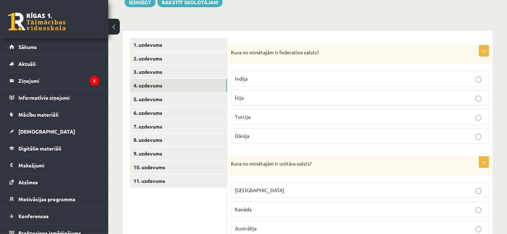
click at [263, 139] on label "Dānija" at bounding box center [360, 136] width 258 height 16
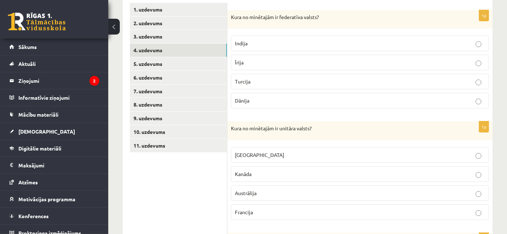
click at [276, 74] on label "Turcija" at bounding box center [360, 82] width 258 height 16
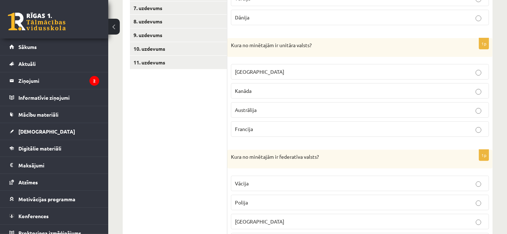
scroll to position [211, 0]
click at [254, 73] on p "ASV" at bounding box center [360, 71] width 250 height 8
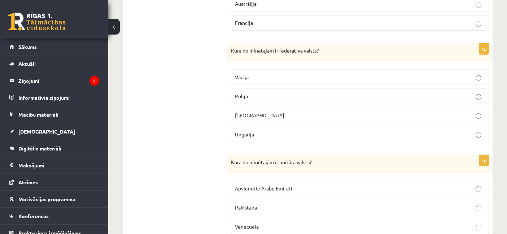
scroll to position [324, 0]
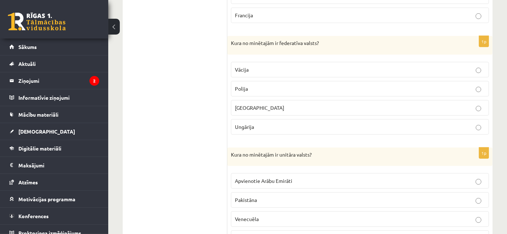
click at [259, 62] on label "Vācija" at bounding box center [360, 70] width 258 height 16
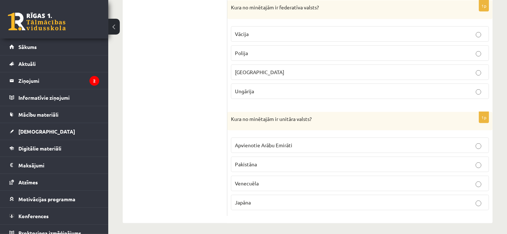
click at [260, 180] on p "Venecuēla" at bounding box center [360, 184] width 250 height 8
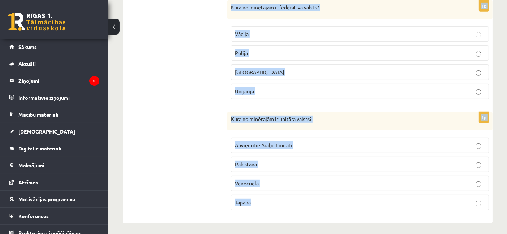
drag, startPoint x: 231, startPoint y: 141, endPoint x: 312, endPoint y: 253, distance: 138.7
copy form "Kura no minētajām ir federatīva valsts? Indija Īrija Turcija Dānija 1p Kura no …"
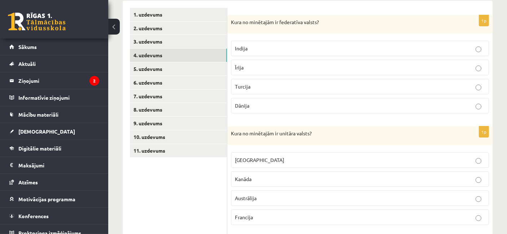
scroll to position [120, 0]
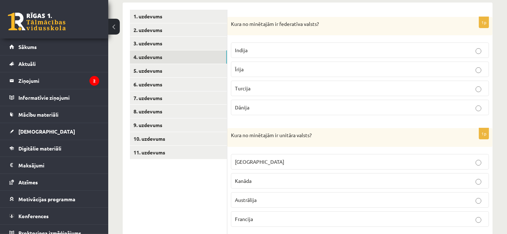
click at [289, 51] on p "Indija" at bounding box center [360, 51] width 250 height 8
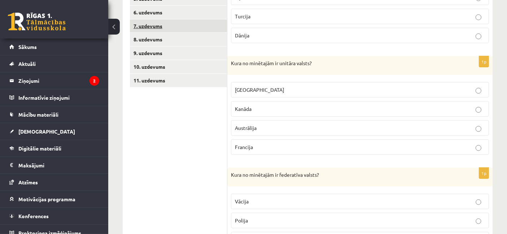
scroll to position [194, 0]
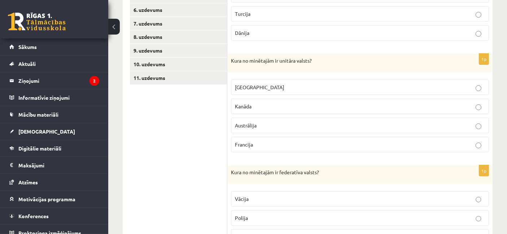
click at [260, 141] on p "Francija" at bounding box center [360, 145] width 250 height 8
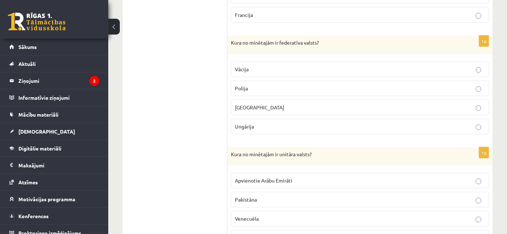
scroll to position [360, 0]
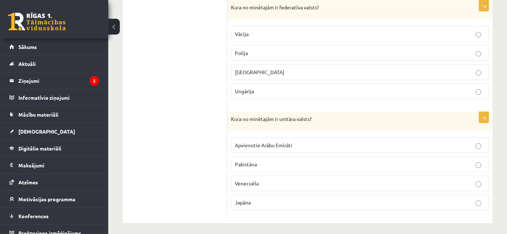
click at [251, 200] on span "Japāna" at bounding box center [243, 202] width 16 height 6
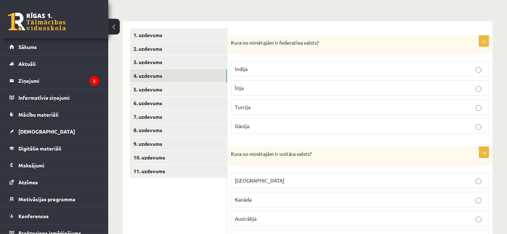
scroll to position [95, 0]
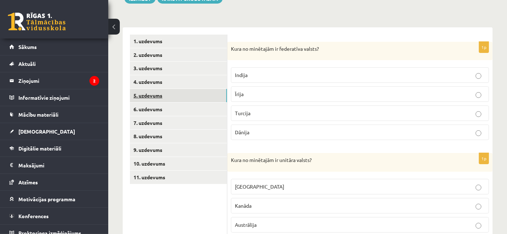
click at [177, 96] on link "5. uzdevums" at bounding box center [178, 95] width 97 height 13
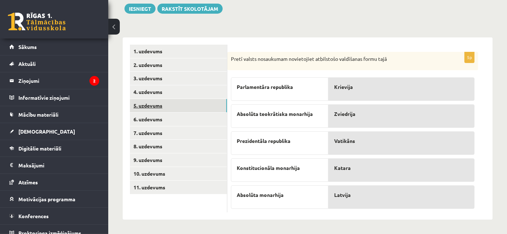
scroll to position [83, 0]
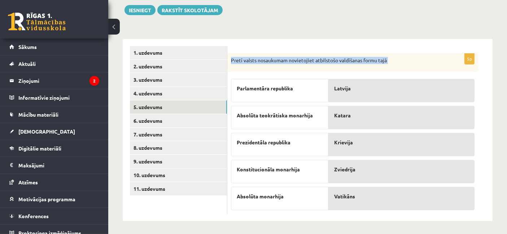
drag, startPoint x: 231, startPoint y: 60, endPoint x: 391, endPoint y: 219, distance: 226.2
click at [391, 219] on div "5p Pretī valsts nosaukumam novietojiet atbilstošo valdīšanas formu tajā Parlame…" at bounding box center [359, 130] width 265 height 183
click at [250, 48] on form "5p Pretī valsts nosaukumam novietojiet atbilstošo valdīšanas formu tajā Parlame…" at bounding box center [359, 130] width 251 height 168
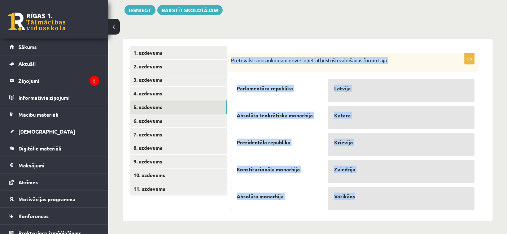
drag, startPoint x: 230, startPoint y: 58, endPoint x: 401, endPoint y: 191, distance: 216.6
click at [401, 191] on div "5p Pretī valsts nosaukumam novietojiet atbilstošo valdīšanas formu tajā Parlame…" at bounding box center [352, 133] width 251 height 161
copy div "Pretī valsts nosaukumam novietojiet atbilstošo valdīšanas formu tajā Parlamentā…"
click at [260, 43] on div "5p Pretī valsts nosaukumam novietojiet atbilstošo valdīšanas formu tajā Parlame…" at bounding box center [359, 130] width 265 height 183
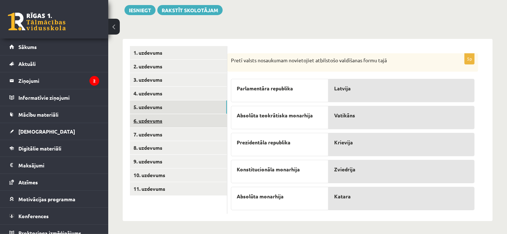
click at [164, 119] on link "6. uzdevums" at bounding box center [178, 120] width 97 height 13
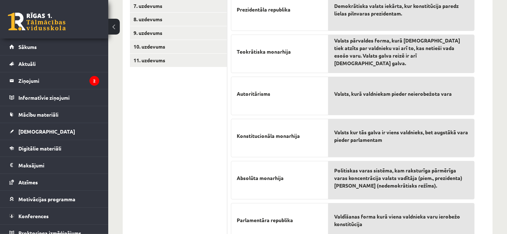
scroll to position [214, 0]
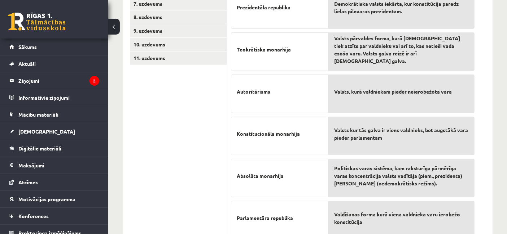
click at [379, 61] on div "Valsts pārvaldes forma, kurā Dievs tiek atzīts par valdnieku vai arī to, kas ne…" at bounding box center [401, 51] width 146 height 39
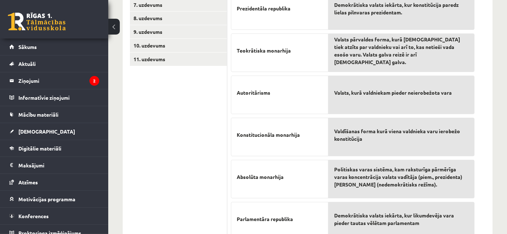
scroll to position [243, 0]
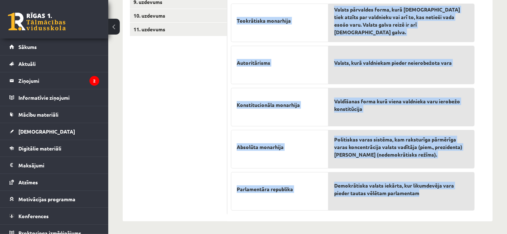
drag, startPoint x: 229, startPoint y: 126, endPoint x: 450, endPoint y: 198, distance: 232.6
click at [450, 198] on div "7p Pretim skaidrojumam novieto atbilstošo terminu! Parlamentāra monarhija Prezi…" at bounding box center [352, 54] width 251 height 321
copy div "Pretim skaidrojumam novieto atbilstošo terminu! Parlamentāra monarhija Preziden…"
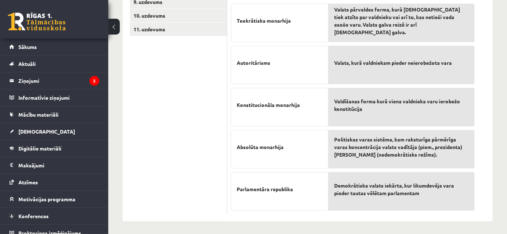
click at [162, 105] on ul "1. uzdevums 2. uzdevums 3. uzdevums 4. uzdevums 5. uzdevums 6. uzdevums 7. uzde…" at bounding box center [178, 50] width 97 height 329
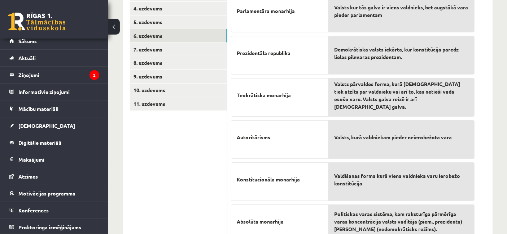
scroll to position [147, 0]
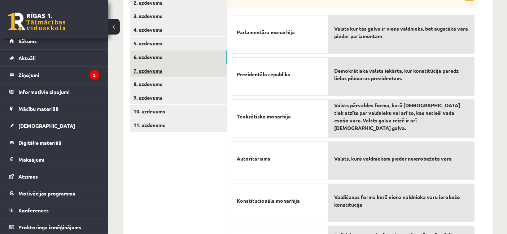
click at [157, 74] on link "7. uzdevums" at bounding box center [178, 70] width 97 height 13
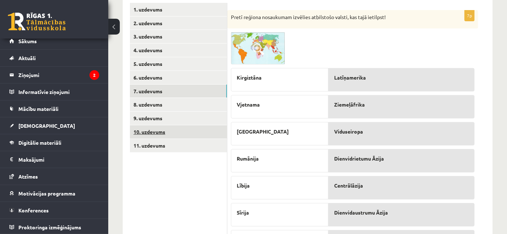
scroll to position [139, 0]
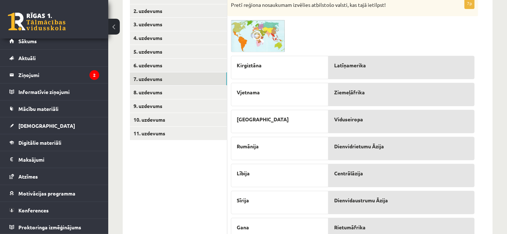
click at [351, 71] on div "Latīņamerika" at bounding box center [401, 67] width 146 height 23
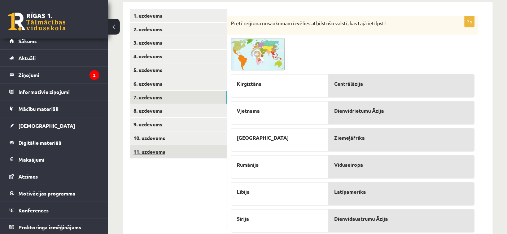
scroll to position [120, 0]
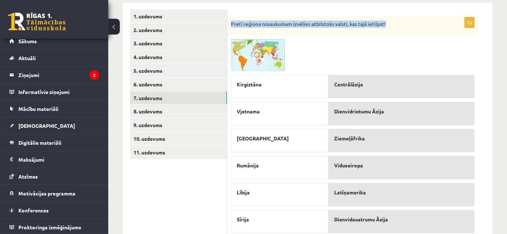
drag, startPoint x: 232, startPoint y: 21, endPoint x: 410, endPoint y: 31, distance: 178.8
click at [410, 31] on div "Pretī reģiona nosaukumam izvēlies atbilstošo valsti, kas tajā ietilpst!" at bounding box center [352, 26] width 251 height 19
copy p "Pretī reģiona nosaukumam izvēlies atbilstošo valsti, kas tajā ietilpst!"
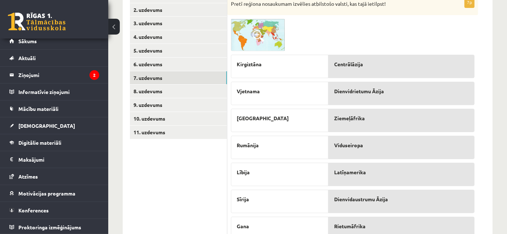
scroll to position [169, 0]
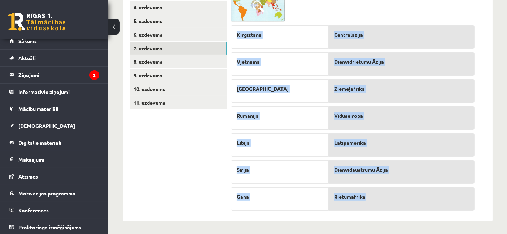
drag, startPoint x: 233, startPoint y: 85, endPoint x: 406, endPoint y: 201, distance: 208.3
click at [406, 201] on fieldset "Kirgiztāna Vjetnama Panama Rumānija Lībija Sīrija Gana Centrālāzija Dienvidriet…" at bounding box center [352, 116] width 243 height 189
copy fieldset "Kirgiztāna Vjetnama Panama Rumānija Lībija Sīrija Gana Centrālāzija Dienvidriet…"
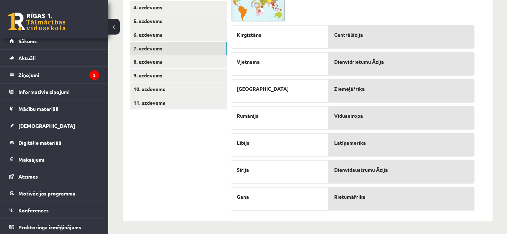
click at [168, 130] on ul "1. uzdevums 2. uzdevums 3. uzdevums 4. uzdevums 5. uzdevums 6. uzdevums 7. uzde…" at bounding box center [178, 87] width 97 height 255
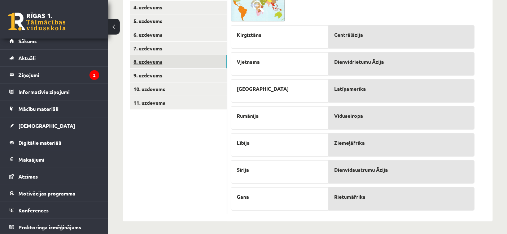
click at [162, 61] on link "8. uzdevums" at bounding box center [178, 61] width 97 height 13
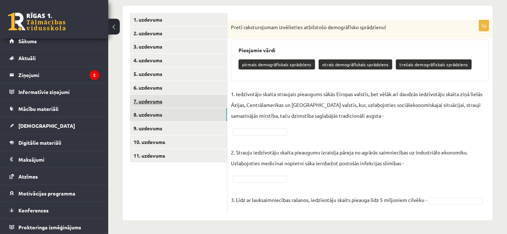
click at [157, 104] on link "7. uzdevums" at bounding box center [178, 101] width 97 height 13
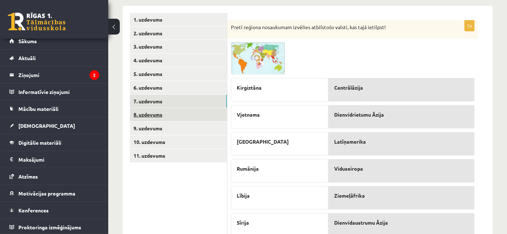
click at [157, 115] on link "8. uzdevums" at bounding box center [178, 114] width 97 height 13
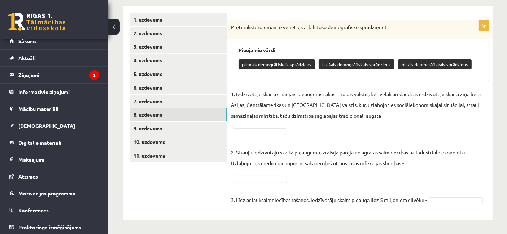
click at [286, 63] on p "pirmais demogrāfiskais sprādziens" at bounding box center [276, 65] width 76 height 10
click at [451, 204] on fieldset "1. Iedzīvotāju skaita straujais pieaugums sākās Eiropas valstīs, bet vēlāk arī …" at bounding box center [360, 149] width 258 height 121
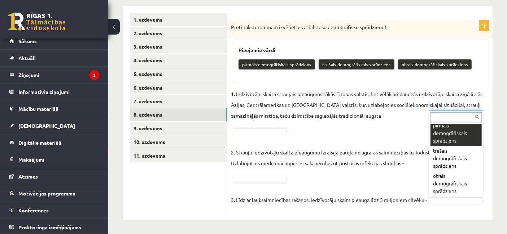
scroll to position [10, 0]
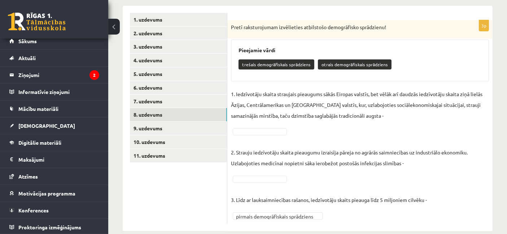
click at [272, 184] on p "3. Līdz ar lauksaimniecības rašanos, iedzīvotāju skaits pieauga līdz 5 miljonie…" at bounding box center [329, 195] width 196 height 22
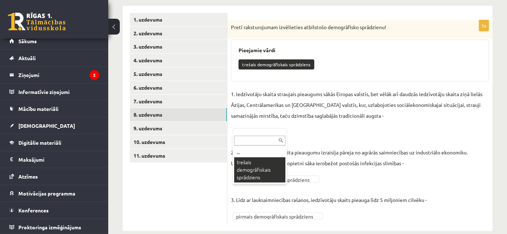
scroll to position [110, 0]
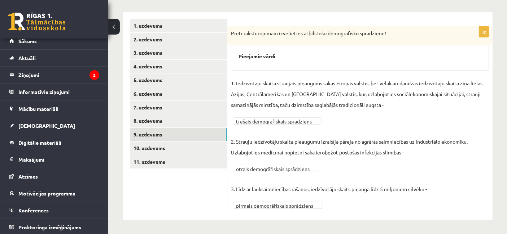
click at [153, 137] on link "9. uzdevums" at bounding box center [178, 134] width 97 height 13
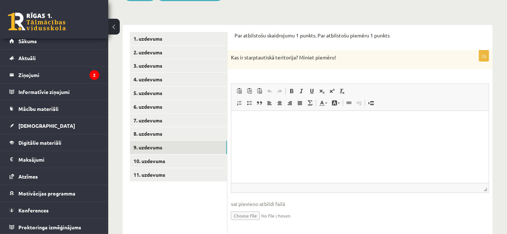
scroll to position [117, 0]
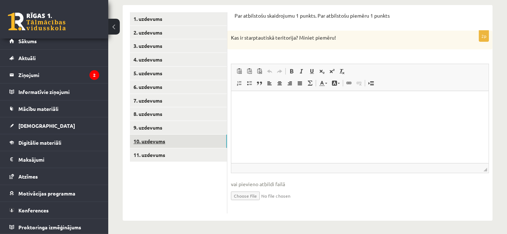
click at [164, 143] on link "10. uzdevums" at bounding box center [178, 141] width 97 height 13
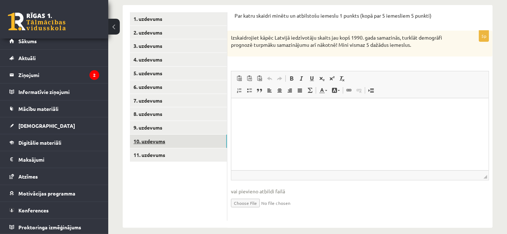
scroll to position [0, 0]
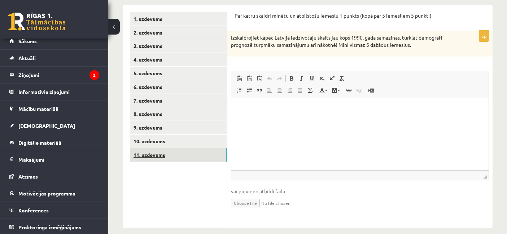
click at [150, 150] on link "11. uzdevums" at bounding box center [178, 155] width 97 height 13
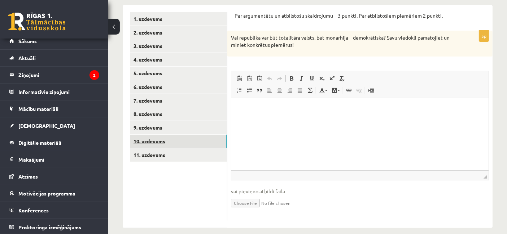
click at [148, 141] on link "10. uzdevums" at bounding box center [178, 141] width 97 height 13
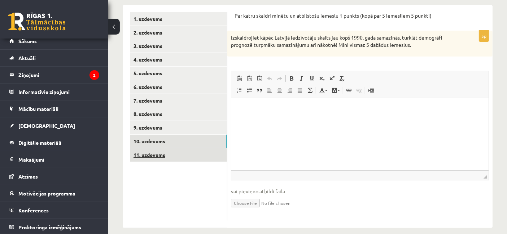
click at [155, 158] on link "11. uzdevums" at bounding box center [178, 155] width 97 height 13
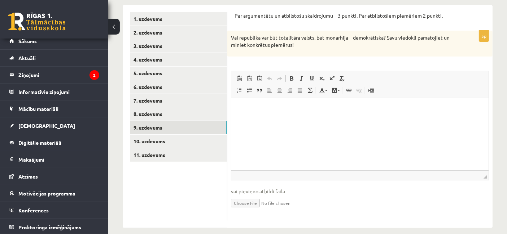
click at [153, 127] on link "9. uzdevums" at bounding box center [178, 127] width 97 height 13
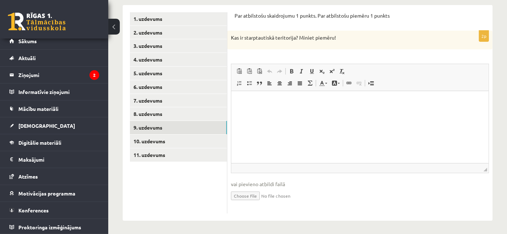
drag, startPoint x: 230, startPoint y: 37, endPoint x: 341, endPoint y: 42, distance: 111.2
click at [341, 42] on div "Kas ir starptautiskā teritorija? Miniet piemēru!" at bounding box center [359, 40] width 265 height 19
copy p "Kas ir starptautiskā teritorija? Miniet piemēru!"
click at [259, 113] on html at bounding box center [359, 102] width 257 height 22
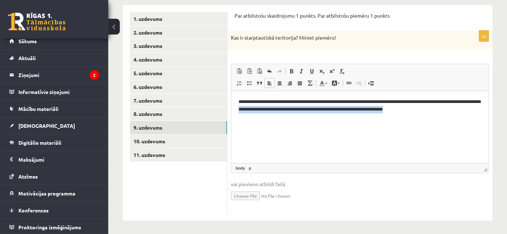
drag, startPoint x: 260, startPoint y: 111, endPoint x: 439, endPoint y: 131, distance: 179.6
click at [439, 120] on html "**********" at bounding box center [359, 106] width 257 height 30
copy p "**********"
click at [261, 119] on html "**********" at bounding box center [359, 106] width 257 height 30
drag, startPoint x: 380, startPoint y: 110, endPoint x: 327, endPoint y: 117, distance: 53.9
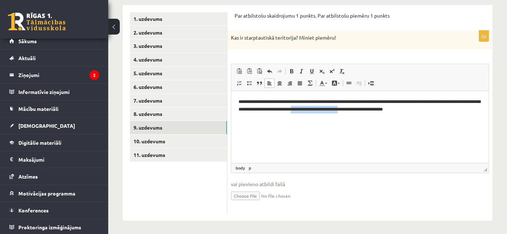
click at [327, 117] on html "**********" at bounding box center [359, 106] width 257 height 30
click at [458, 107] on p "**********" at bounding box center [359, 109] width 243 height 22
click at [270, 121] on html "**********" at bounding box center [359, 109] width 257 height 37
click at [265, 102] on p "**********" at bounding box center [359, 109] width 243 height 22
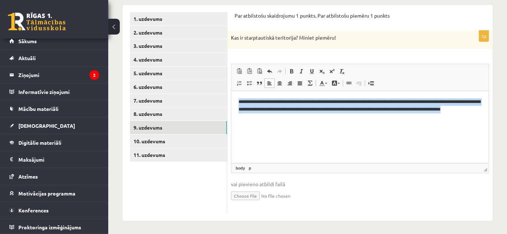
drag, startPoint x: 263, startPoint y: 119, endPoint x: 239, endPoint y: 100, distance: 30.5
click at [239, 100] on p "**********" at bounding box center [359, 109] width 243 height 22
copy p "**********"
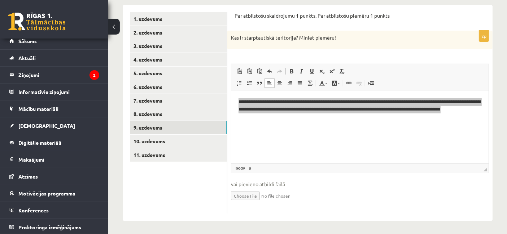
click at [177, 185] on ul "1. uzdevums 2. uzdevums 3. uzdevums 4. uzdevums 5. uzdevums 6. uzdevums 7. uzde…" at bounding box center [178, 113] width 97 height 202
click at [150, 140] on link "10. uzdevums" at bounding box center [178, 141] width 97 height 13
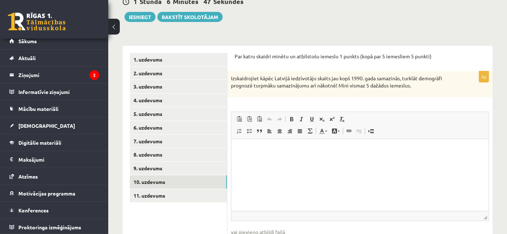
scroll to position [77, 0]
click at [317, 155] on html at bounding box center [359, 149] width 257 height 22
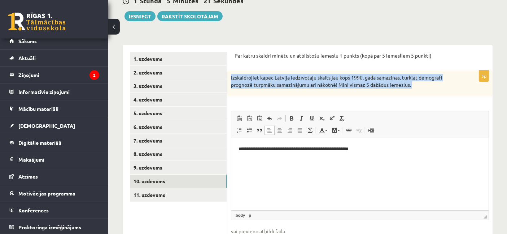
drag, startPoint x: 231, startPoint y: 78, endPoint x: 376, endPoint y: 117, distance: 150.2
click at [376, 117] on div "**********" at bounding box center [359, 166] width 265 height 190
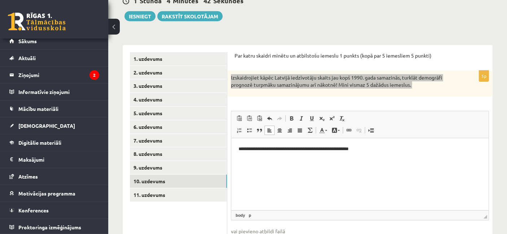
click at [369, 148] on p "**********" at bounding box center [359, 149] width 243 height 8
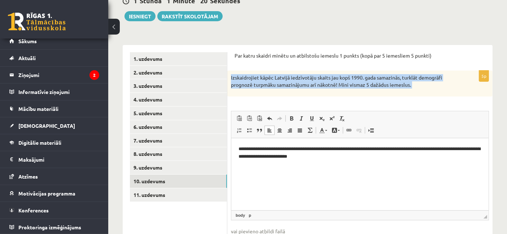
click at [274, 94] on div "Izskaidrojiet kāpēc Latvijā iedzīvotāju skaits jau kopš 1990. gada samazinās, t…" at bounding box center [359, 84] width 265 height 26
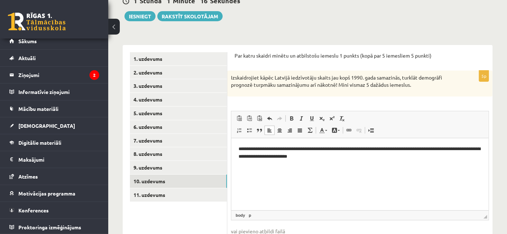
click at [371, 162] on html "**********" at bounding box center [359, 153] width 257 height 30
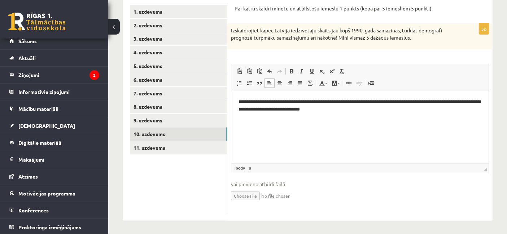
scroll to position [122, 0]
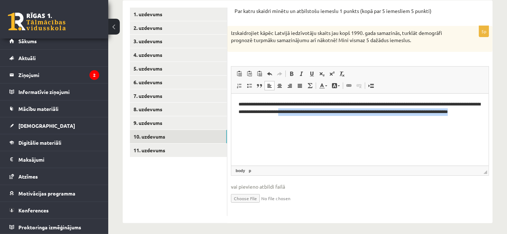
drag, startPoint x: 329, startPoint y: 111, endPoint x: 346, endPoint y: 121, distance: 20.2
click at [346, 121] on p "**********" at bounding box center [359, 112] width 243 height 22
click at [242, 130] on html "**********" at bounding box center [359, 111] width 257 height 37
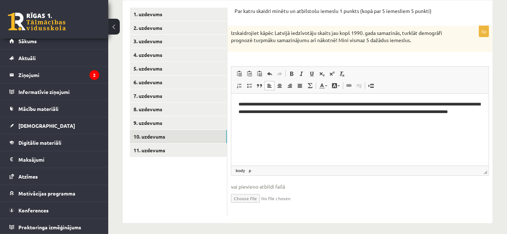
click at [358, 105] on p "**********" at bounding box center [359, 112] width 243 height 22
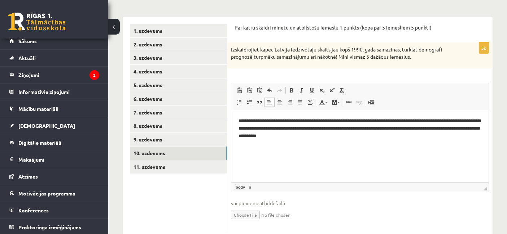
scroll to position [106, 0]
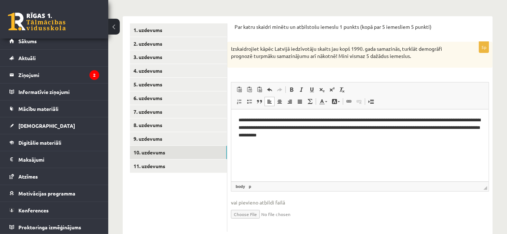
click at [374, 140] on html "**********" at bounding box center [359, 127] width 257 height 37
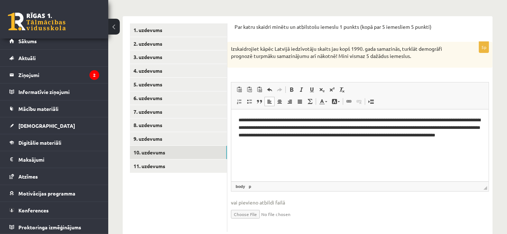
click at [395, 129] on p "**********" at bounding box center [359, 131] width 243 height 30
click at [397, 124] on p "**********" at bounding box center [359, 131] width 243 height 30
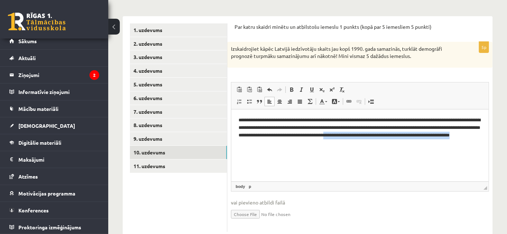
drag, startPoint x: 439, startPoint y: 135, endPoint x: 445, endPoint y: 149, distance: 15.5
click at [445, 149] on html "**********" at bounding box center [359, 131] width 257 height 44
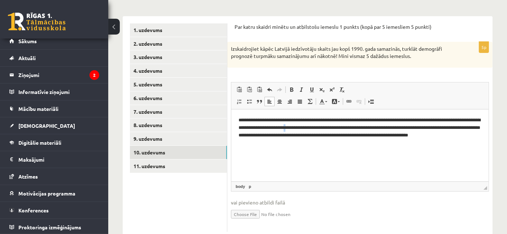
click at [347, 126] on p "**********" at bounding box center [359, 131] width 243 height 30
click at [349, 125] on p "**********" at bounding box center [359, 131] width 243 height 30
drag, startPoint x: 349, startPoint y: 125, endPoint x: 316, endPoint y: 127, distance: 33.2
click at [316, 127] on p "**********" at bounding box center [359, 131] width 243 height 30
click at [305, 145] on p "**********" at bounding box center [359, 131] width 243 height 30
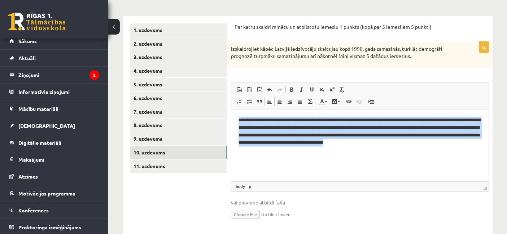
drag, startPoint x: 236, startPoint y: 117, endPoint x: 284, endPoint y: 166, distance: 68.1
click at [284, 161] on html "**********" at bounding box center [359, 135] width 257 height 52
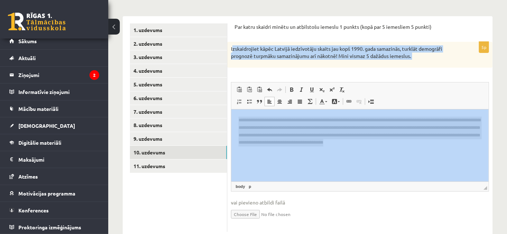
drag, startPoint x: 462, startPoint y: 158, endPoint x: 403, endPoint y: 153, distance: 59.7
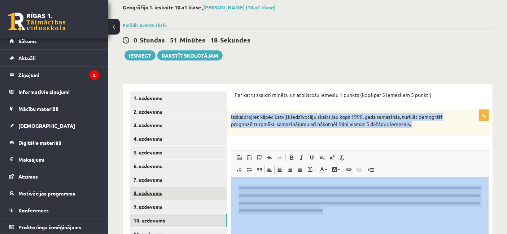
scroll to position [124, 0]
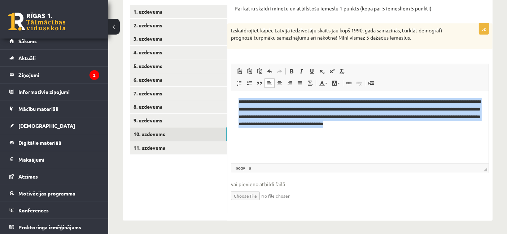
click at [276, 143] on html "**********" at bounding box center [359, 117] width 257 height 52
drag, startPoint x: 266, startPoint y: 135, endPoint x: 236, endPoint y: 100, distance: 46.3
click at [236, 100] on html "**********" at bounding box center [359, 117] width 257 height 52
click at [314, 143] on html "**********" at bounding box center [359, 117] width 257 height 52
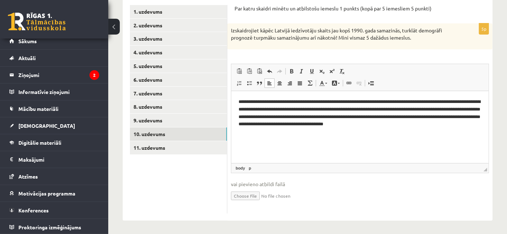
click at [358, 105] on p "**********" at bounding box center [359, 117] width 243 height 38
click at [268, 132] on p "**********" at bounding box center [359, 117] width 243 height 38
click at [421, 123] on p "**********" at bounding box center [359, 117] width 243 height 38
click at [321, 135] on p "**********" at bounding box center [359, 117] width 243 height 38
click at [422, 122] on p "**********" at bounding box center [359, 117] width 243 height 38
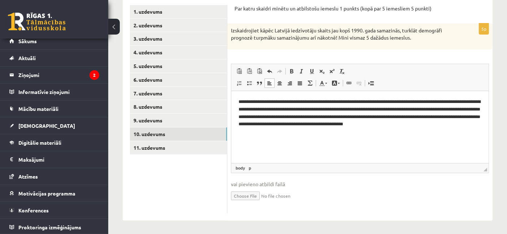
click at [355, 140] on html "**********" at bounding box center [359, 117] width 257 height 52
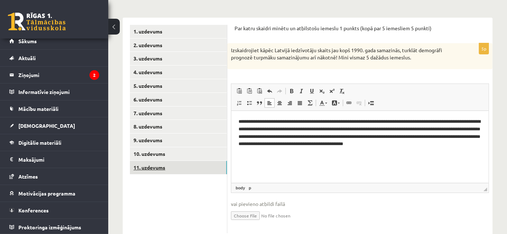
click at [168, 166] on link "11. uzdevums" at bounding box center [178, 167] width 97 height 13
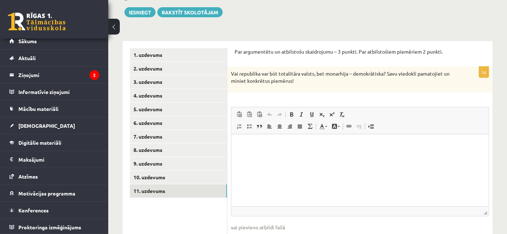
scroll to position [80, 0]
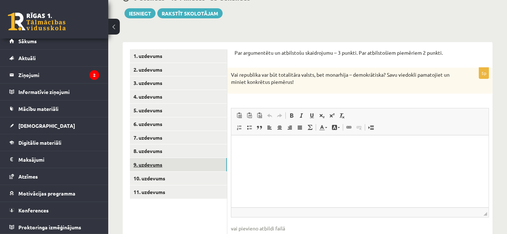
click at [152, 159] on link "9. uzdevums" at bounding box center [178, 164] width 97 height 13
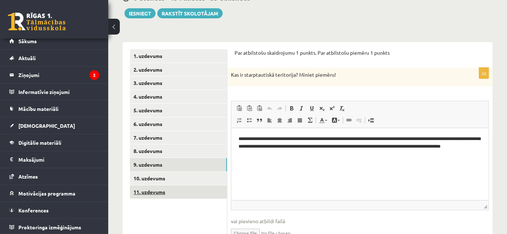
scroll to position [0, 0]
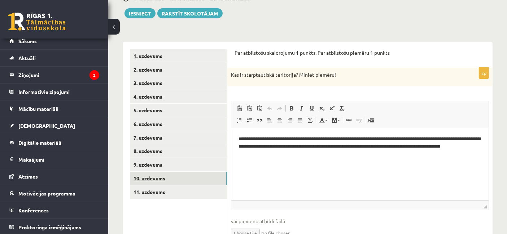
click at [169, 179] on link "10. uzdevums" at bounding box center [178, 178] width 97 height 13
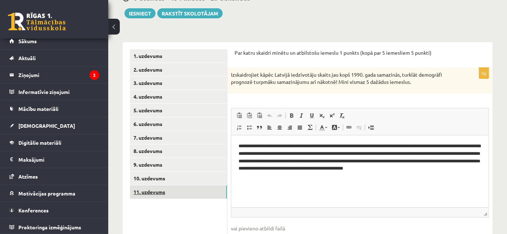
click at [153, 189] on link "11. uzdevums" at bounding box center [178, 192] width 97 height 13
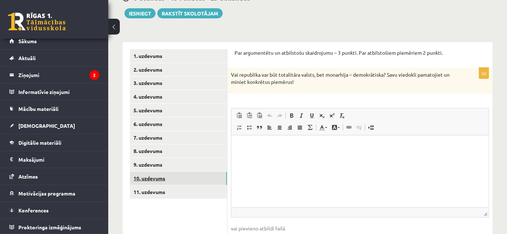
click at [151, 182] on link "10. uzdevums" at bounding box center [178, 178] width 97 height 13
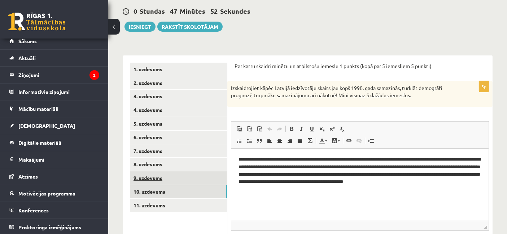
click at [151, 180] on link "9. uzdevums" at bounding box center [178, 178] width 97 height 13
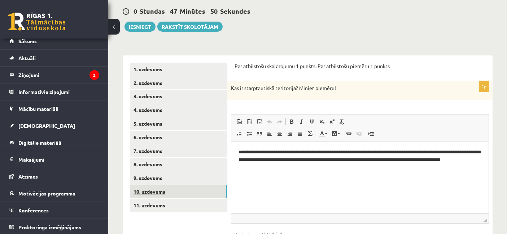
click at [154, 189] on link "10. uzdevums" at bounding box center [178, 191] width 97 height 13
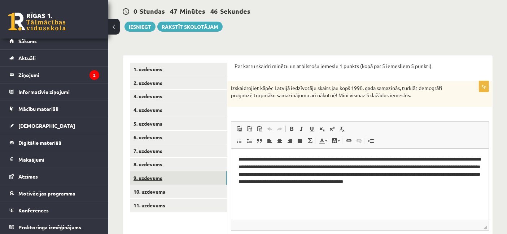
click at [148, 177] on link "9. uzdevums" at bounding box center [178, 178] width 97 height 13
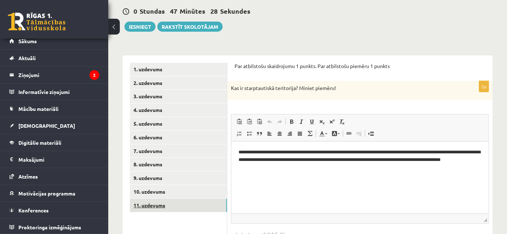
click at [153, 200] on link "11. uzdevums" at bounding box center [178, 205] width 97 height 13
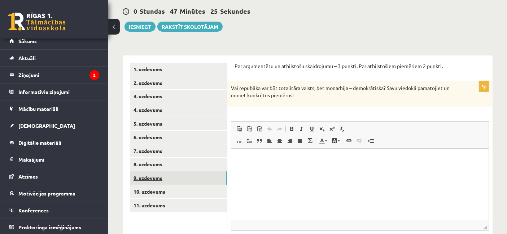
click at [155, 180] on link "9. uzdevums" at bounding box center [178, 178] width 97 height 13
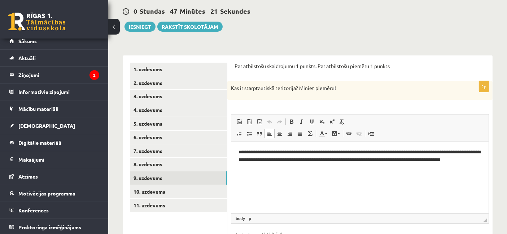
click at [479, 162] on p "**********" at bounding box center [359, 160] width 243 height 22
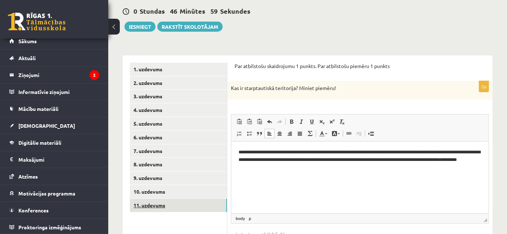
click at [163, 206] on link "11. uzdevums" at bounding box center [178, 205] width 97 height 13
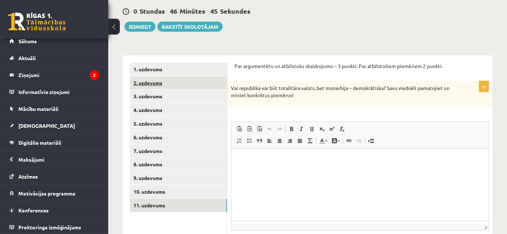
drag, startPoint x: 303, startPoint y: 98, endPoint x: 224, endPoint y: 87, distance: 79.4
click at [224, 87] on div "**********" at bounding box center [308, 167] width 370 height 223
click at [288, 115] on div "5p Vai republika var būt totalitāra valsts, bet monarhija – demokrātiska? Savu …" at bounding box center [359, 176] width 265 height 190
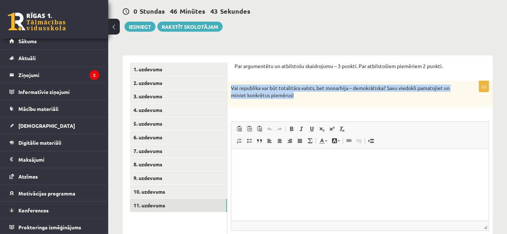
drag, startPoint x: 296, startPoint y: 101, endPoint x: 232, endPoint y: 90, distance: 64.8
click at [232, 90] on div "Vai republika var būt totalitāra valsts, bet monarhija – demokrātiska? Savu vie…" at bounding box center [359, 94] width 265 height 26
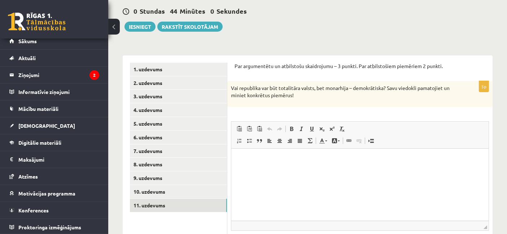
click at [229, 57] on div "Par argumentētu un atbilstošu skaidrojumu – 3 punkti. Par atbilstošiem piemērie…" at bounding box center [359, 167] width 265 height 223
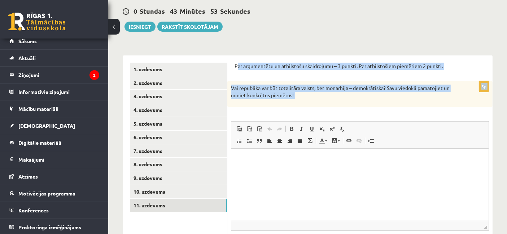
drag, startPoint x: 237, startPoint y: 63, endPoint x: 401, endPoint y: 110, distance: 170.2
click at [401, 110] on form "Par argumentētu un atbilstošu skaidrojumu – 3 punkti. Par atbilstošiem piemērie…" at bounding box center [359, 167] width 251 height 209
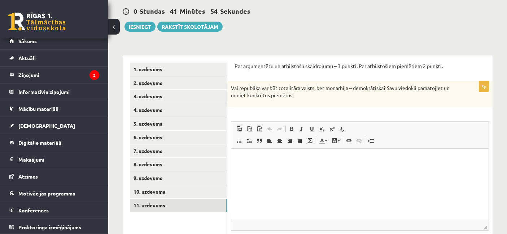
click at [266, 171] on html at bounding box center [359, 160] width 257 height 22
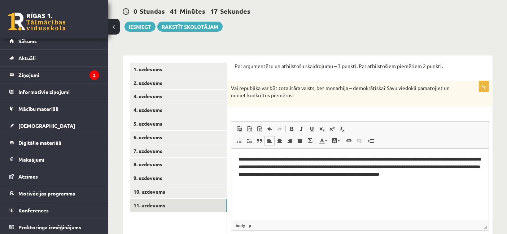
click at [378, 167] on p "**********" at bounding box center [359, 167] width 243 height 22
click at [394, 165] on p "**********" at bounding box center [359, 167] width 243 height 22
click at [379, 168] on p "**********" at bounding box center [359, 167] width 243 height 22
click at [393, 168] on p "**********" at bounding box center [359, 167] width 243 height 22
drag, startPoint x: 447, startPoint y: 165, endPoint x: 257, endPoint y: 174, distance: 189.9
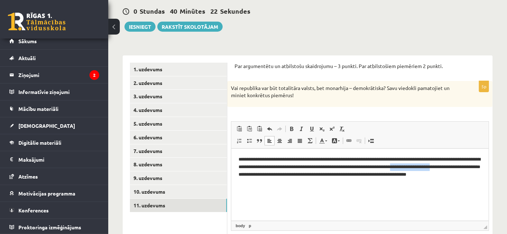
click at [257, 174] on p "**********" at bounding box center [359, 171] width 243 height 30
click at [422, 166] on p "**********" at bounding box center [359, 167] width 243 height 22
click at [259, 176] on p "**********" at bounding box center [359, 171] width 243 height 30
click at [276, 159] on p "**********" at bounding box center [359, 171] width 243 height 30
click at [416, 158] on p "**********" at bounding box center [359, 171] width 243 height 30
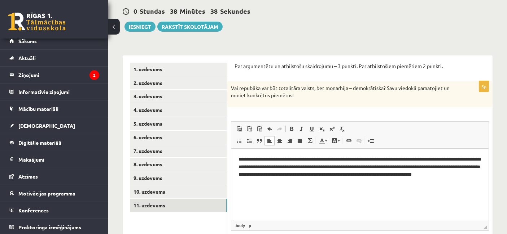
click at [449, 160] on p "**********" at bounding box center [359, 171] width 243 height 30
click at [329, 176] on p "**********" at bounding box center [359, 171] width 243 height 30
click at [273, 174] on p "**********" at bounding box center [359, 171] width 243 height 30
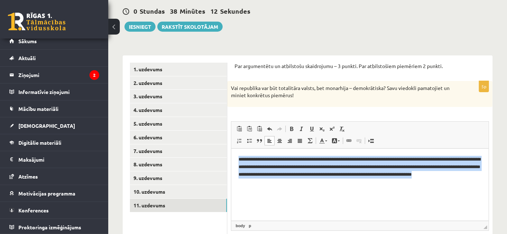
click at [273, 174] on p "**********" at bounding box center [359, 171] width 243 height 30
click at [281, 184] on p "**********" at bounding box center [359, 171] width 243 height 30
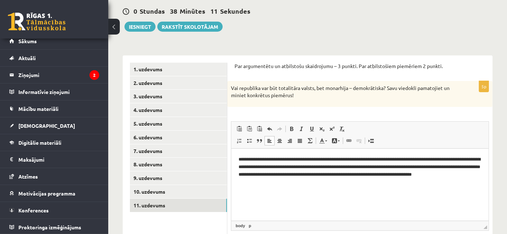
click at [274, 178] on p "**********" at bounding box center [359, 171] width 243 height 30
click at [273, 177] on p "**********" at bounding box center [359, 171] width 243 height 30
click at [355, 176] on p "**********" at bounding box center [359, 171] width 243 height 30
click at [391, 176] on p "**********" at bounding box center [359, 171] width 243 height 30
drag, startPoint x: 437, startPoint y: 175, endPoint x: 475, endPoint y: 217, distance: 56.7
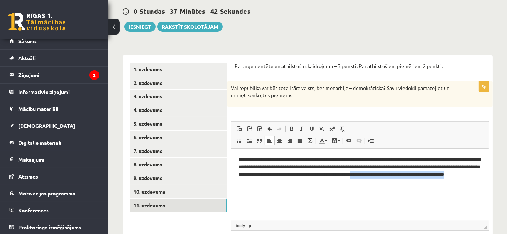
click at [475, 193] on html "**********" at bounding box center [359, 171] width 257 height 44
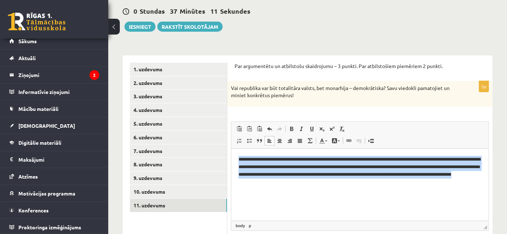
drag, startPoint x: 380, startPoint y: 197, endPoint x: 237, endPoint y: 162, distance: 147.1
click at [237, 162] on html "**********" at bounding box center [359, 171] width 257 height 44
click at [252, 193] on html "**********" at bounding box center [359, 171] width 257 height 44
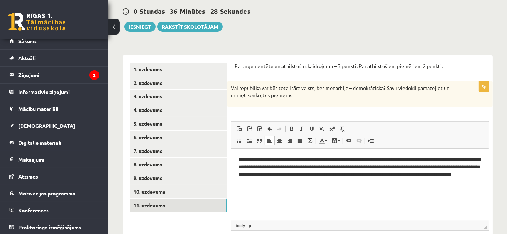
click at [267, 183] on p "**********" at bounding box center [359, 171] width 243 height 30
click at [318, 167] on p "**********" at bounding box center [359, 171] width 243 height 30
click at [316, 168] on p "**********" at bounding box center [359, 171] width 243 height 30
click at [338, 168] on p "**********" at bounding box center [359, 171] width 243 height 30
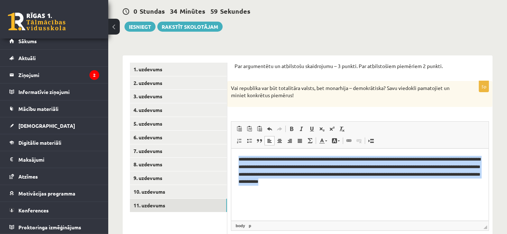
drag, startPoint x: 366, startPoint y: 184, endPoint x: 234, endPoint y: 158, distance: 135.0
click at [234, 158] on html "**********" at bounding box center [359, 171] width 257 height 44
click at [304, 190] on html "**********" at bounding box center [359, 171] width 257 height 44
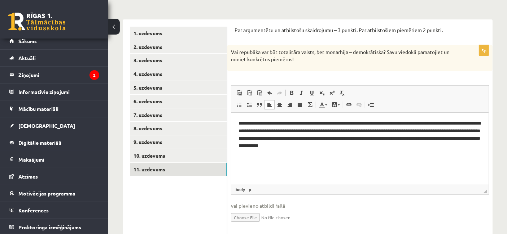
scroll to position [103, 0]
click at [475, 131] on p "**********" at bounding box center [359, 135] width 243 height 30
click at [449, 133] on p "**********" at bounding box center [359, 135] width 243 height 30
click at [475, 130] on p "**********" at bounding box center [359, 135] width 243 height 30
click at [436, 132] on p "**********" at bounding box center [359, 135] width 243 height 30
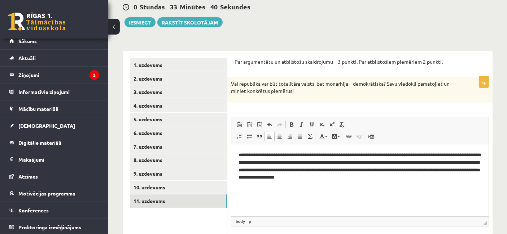
scroll to position [71, 0]
click at [431, 170] on p "**********" at bounding box center [359, 166] width 243 height 30
click at [449, 154] on p "**********" at bounding box center [359, 166] width 243 height 30
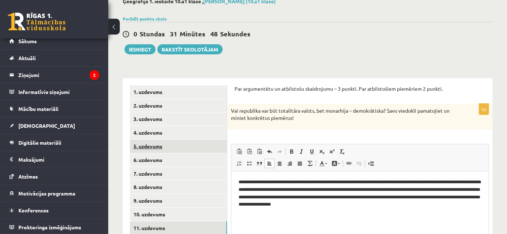
scroll to position [43, 0]
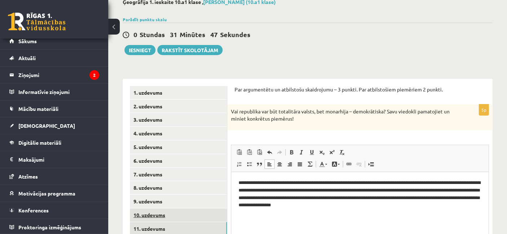
click at [162, 213] on link "10. uzdevums" at bounding box center [178, 215] width 97 height 13
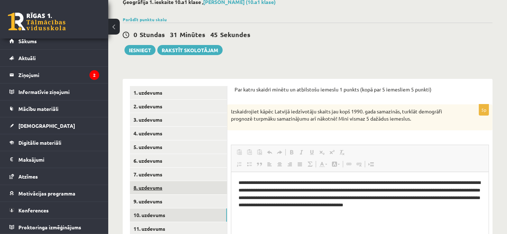
scroll to position [0, 0]
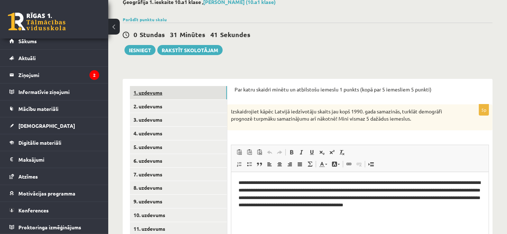
click at [144, 90] on link "1. uzdevums" at bounding box center [178, 92] width 97 height 13
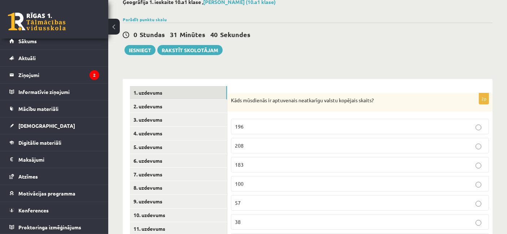
scroll to position [103, 0]
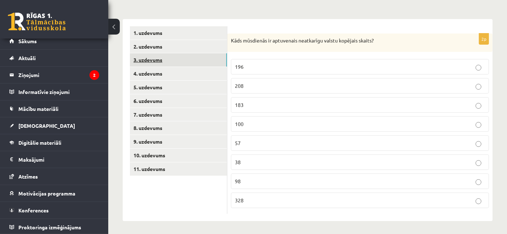
click at [182, 58] on link "3. uzdevums" at bounding box center [178, 59] width 97 height 13
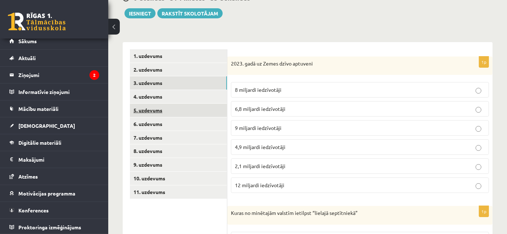
scroll to position [65, 0]
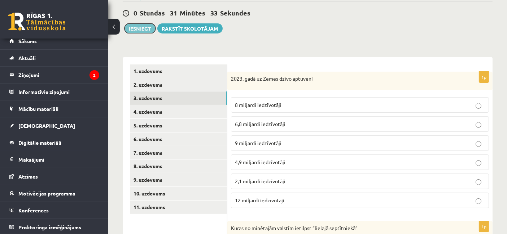
click at [141, 26] on button "Iesniegt" at bounding box center [139, 28] width 31 height 10
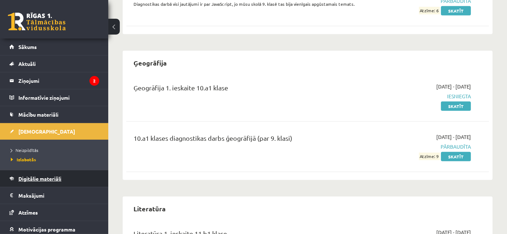
scroll to position [36, 0]
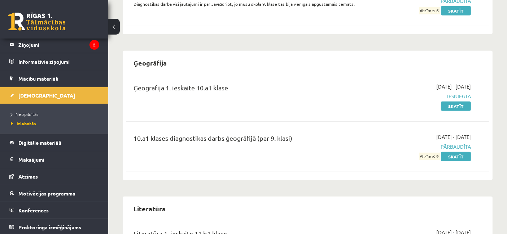
click at [37, 98] on link "[DEMOGRAPHIC_DATA]" at bounding box center [54, 95] width 90 height 17
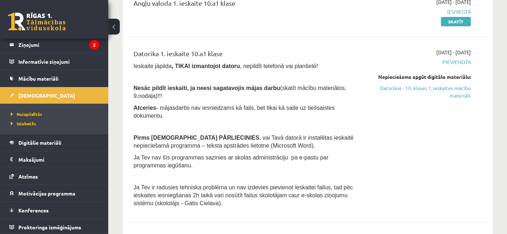
scroll to position [105, 0]
